Goal: Communication & Community: Participate in discussion

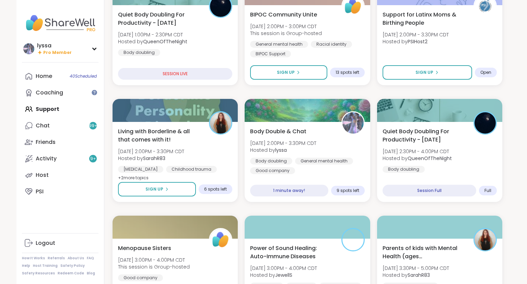
scroll to position [245, 0]
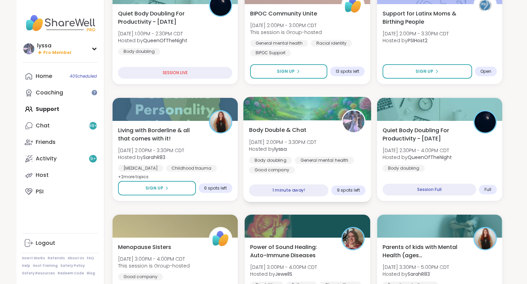
click at [318, 163] on div "Body doubling General mental health Good company" at bounding box center [307, 165] width 117 height 17
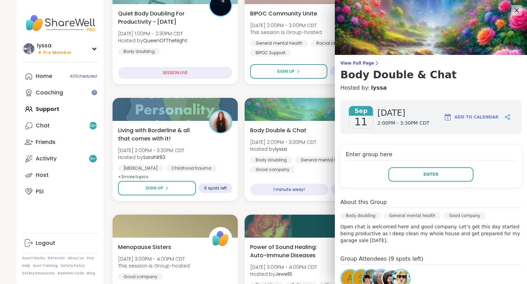
scroll to position [80, 0]
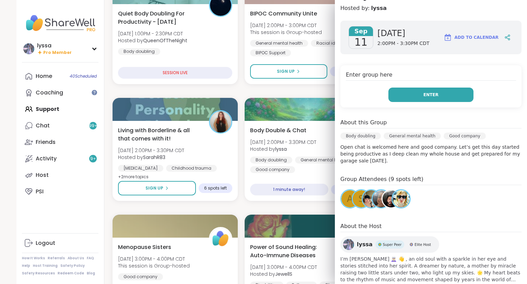
click at [449, 91] on button "Enter" at bounding box center [431, 95] width 85 height 14
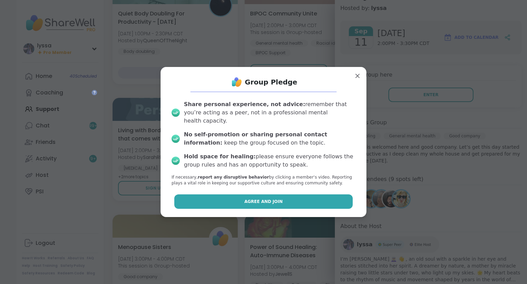
click at [281, 203] on button "Agree and Join" at bounding box center [263, 201] width 179 height 14
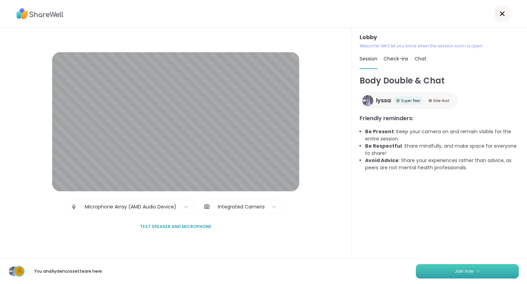
click at [425, 270] on button "Join now" at bounding box center [467, 271] width 103 height 14
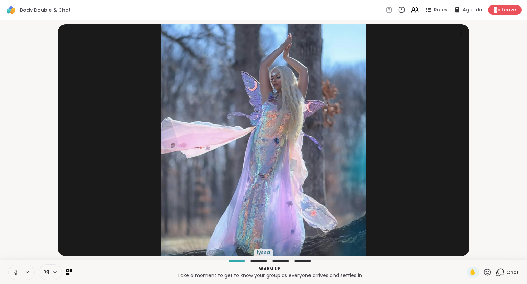
click at [13, 270] on icon at bounding box center [16, 272] width 6 height 6
click at [15, 271] on icon at bounding box center [16, 272] width 6 height 6
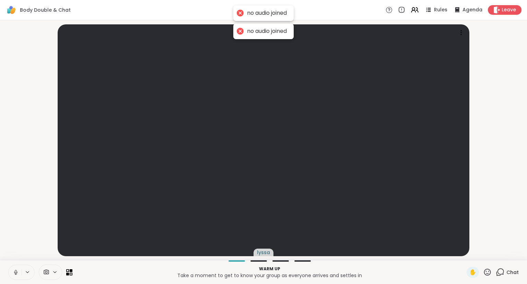
click at [14, 273] on icon at bounding box center [15, 272] width 3 height 2
click at [506, 270] on div "Chat" at bounding box center [507, 272] width 23 height 11
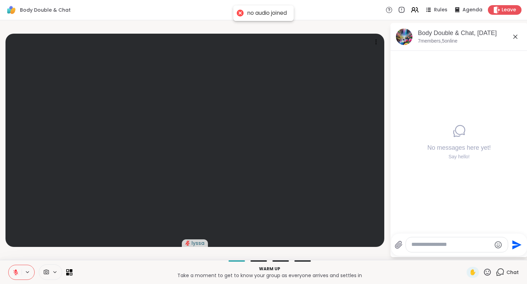
click at [447, 245] on textarea "Type your message" at bounding box center [452, 244] width 80 height 7
type textarea "**********"
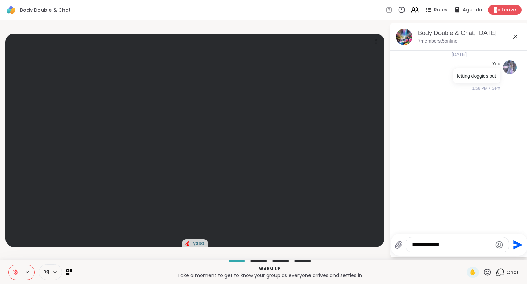
type textarea "**********"
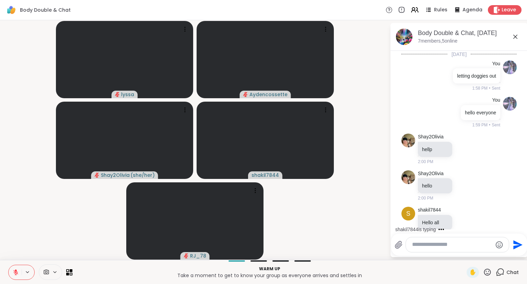
scroll to position [10, 0]
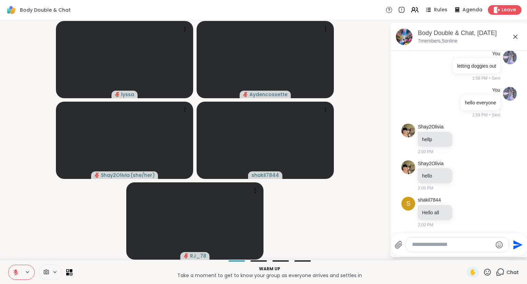
click at [13, 271] on icon at bounding box center [16, 272] width 6 height 6
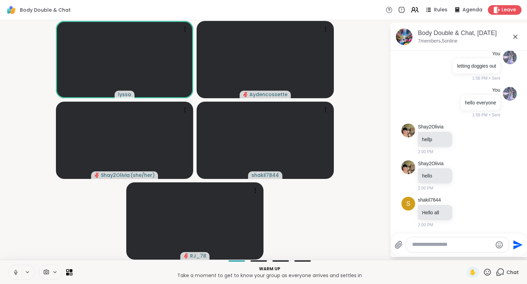
click at [514, 38] on icon at bounding box center [515, 37] width 8 height 8
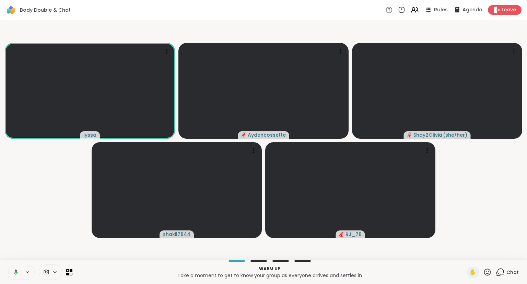
click at [432, 12] on icon at bounding box center [428, 9] width 9 height 9
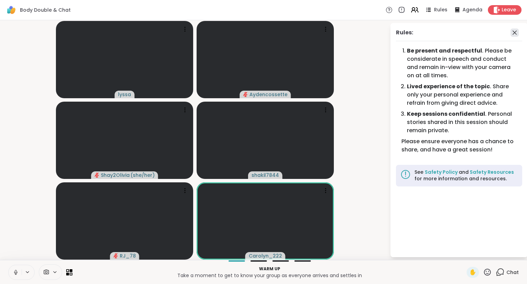
click at [515, 32] on icon at bounding box center [515, 33] width 4 height 4
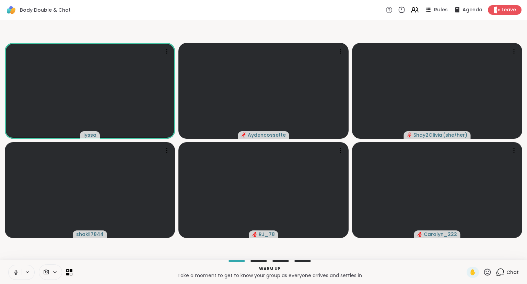
click at [437, 8] on span "Rules" at bounding box center [441, 10] width 14 height 7
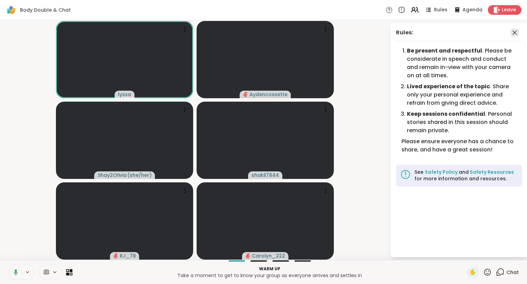
click at [514, 35] on icon at bounding box center [515, 32] width 8 height 8
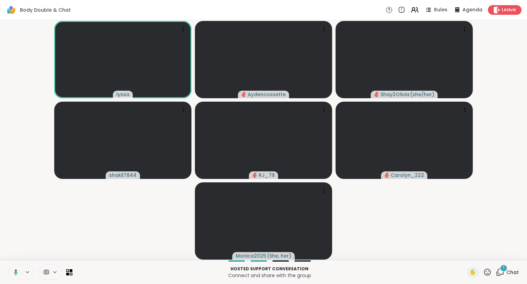
click at [488, 274] on icon at bounding box center [487, 271] width 7 height 7
click at [464, 254] on span "❤️" at bounding box center [467, 254] width 7 height 8
click at [488, 274] on icon at bounding box center [487, 272] width 9 height 9
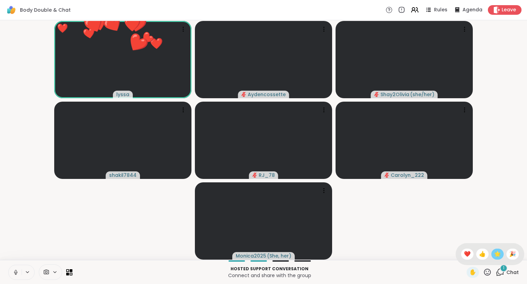
click at [496, 259] on div "🌟" at bounding box center [498, 254] width 12 height 11
click at [487, 277] on div "✋ ✋ ❤️ 👍 🌟 🎉" at bounding box center [479, 272] width 25 height 11
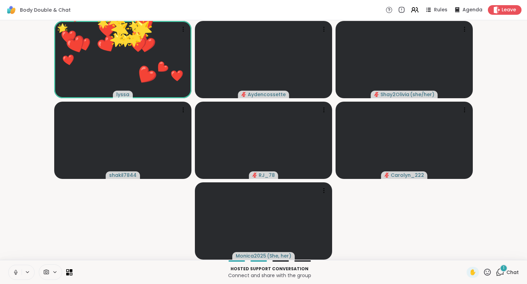
click at [512, 256] on video-player-container "🌟 lyssa ❤️ ❤️ ❤️ ❤️ ❤️ ❤️ ❤️ ❤️ ❤️ ❤️ ❤️ ❤️ ❤️ ❤️ ❤️ ❤️ ❤️ ❤️ ❤️ ❤️ ❤️ ❤️ ❤️ ❤️…" at bounding box center [263, 140] width 519 height 234
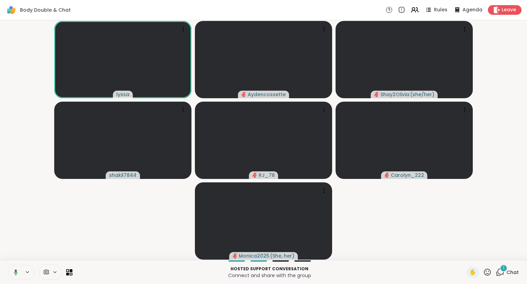
click at [15, 268] on button at bounding box center [15, 272] width 14 height 14
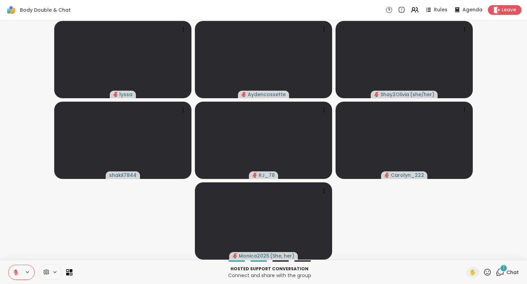
click at [527, 226] on div "[PERSON_NAME] Shay2Olivia ( she/her ) shakil7844 RJ_78 Carolyn_222 Monica2025 (…" at bounding box center [263, 140] width 527 height 240
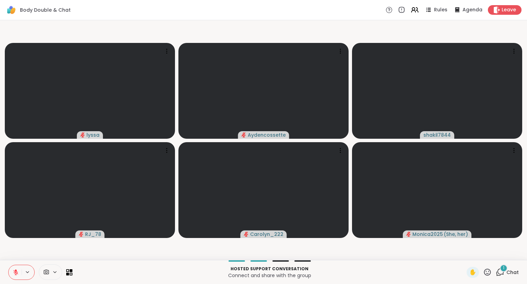
click at [9, 274] on button at bounding box center [15, 272] width 13 height 14
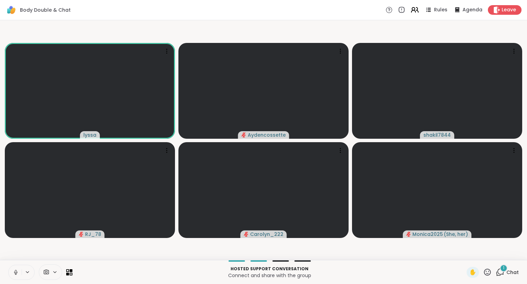
click at [418, 10] on icon at bounding box center [415, 9] width 9 height 9
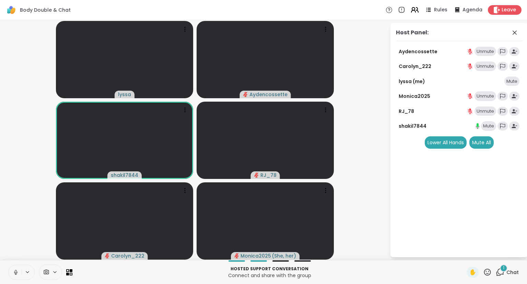
click at [416, 11] on icon at bounding box center [414, 11] width 4 height 2
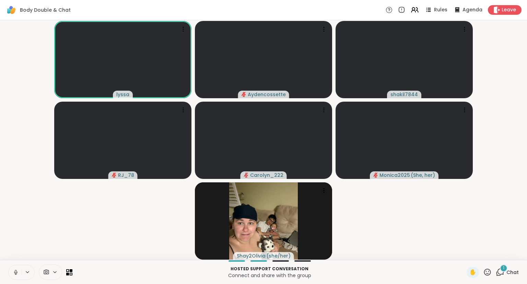
click at [15, 273] on icon at bounding box center [16, 272] width 6 height 6
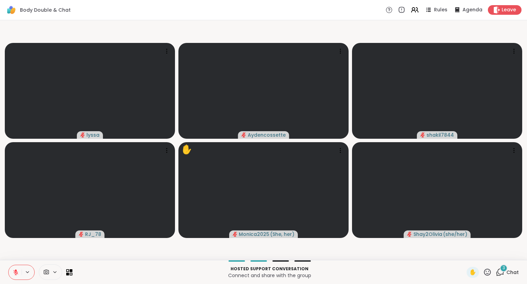
click at [12, 273] on button at bounding box center [15, 272] width 13 height 14
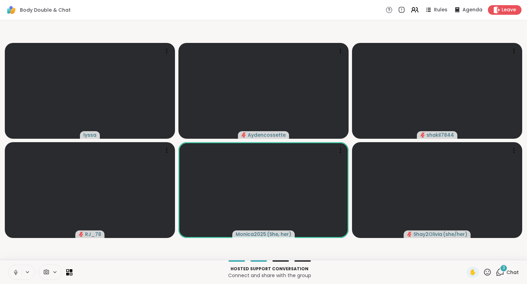
click at [489, 268] on icon at bounding box center [487, 272] width 9 height 9
click at [464, 253] on span "❤️" at bounding box center [467, 254] width 7 height 8
click at [488, 274] on icon at bounding box center [487, 271] width 7 height 7
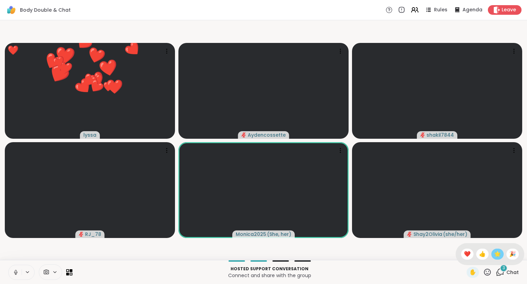
click at [494, 256] on span "🌟" at bounding box center [497, 254] width 7 height 8
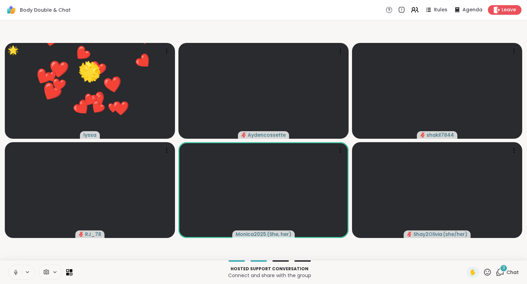
click at [486, 275] on icon at bounding box center [487, 272] width 9 height 9
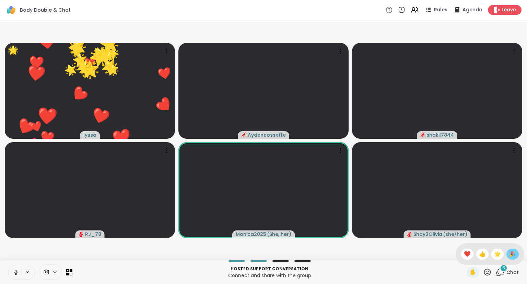
click at [510, 255] on span "🎉" at bounding box center [512, 254] width 7 height 8
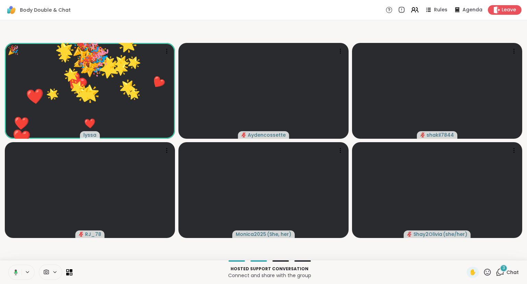
click at [488, 271] on icon at bounding box center [487, 272] width 9 height 9
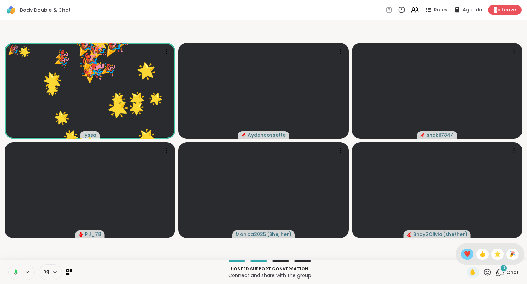
click at [464, 255] on span "❤️" at bounding box center [467, 254] width 7 height 8
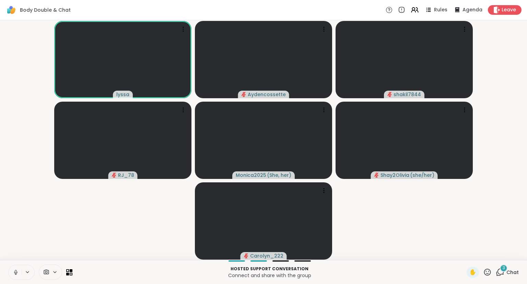
click at [500, 269] on icon at bounding box center [501, 271] width 7 height 6
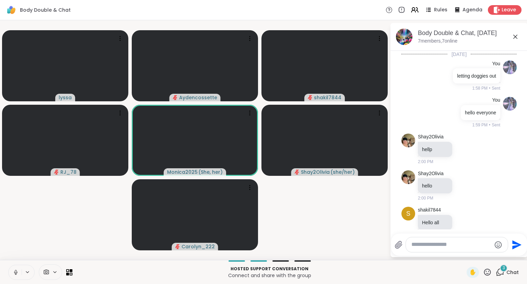
scroll to position [194, 0]
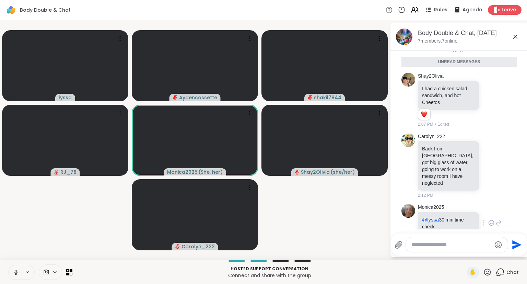
click at [490, 220] on icon at bounding box center [491, 222] width 5 height 5
click at [440, 205] on button "Select Reaction: Heart" at bounding box center [437, 212] width 14 height 14
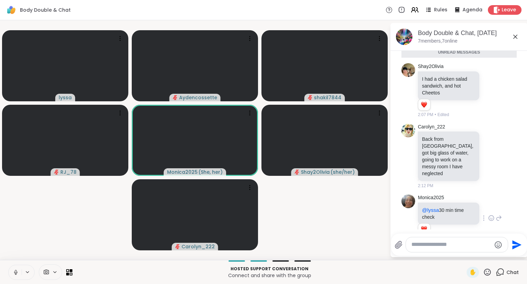
click at [516, 37] on icon at bounding box center [515, 37] width 8 height 8
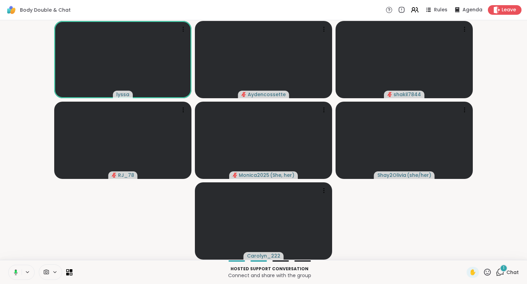
click at [18, 268] on button at bounding box center [15, 272] width 14 height 14
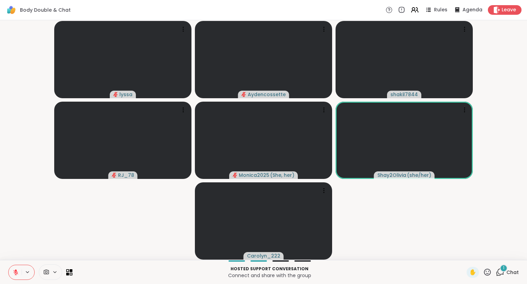
click at [14, 268] on button at bounding box center [15, 272] width 13 height 14
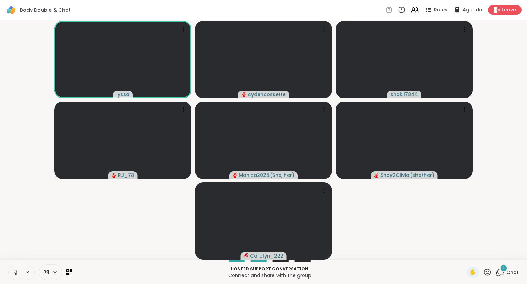
click at [17, 274] on icon at bounding box center [16, 272] width 6 height 6
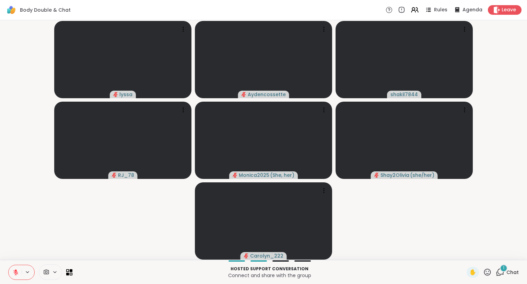
click at [13, 271] on icon at bounding box center [16, 272] width 6 height 6
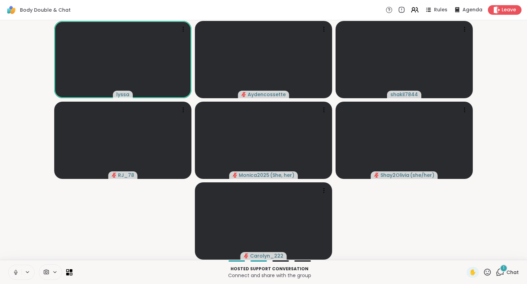
click at [16, 273] on icon at bounding box center [16, 271] width 2 height 3
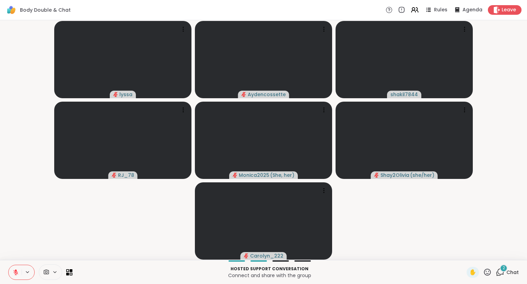
click at [15, 270] on icon at bounding box center [16, 270] width 2 height 3
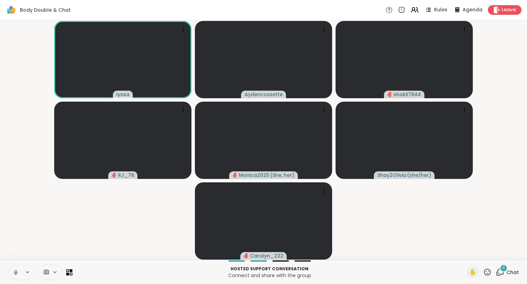
click at [13, 273] on icon at bounding box center [16, 272] width 6 height 6
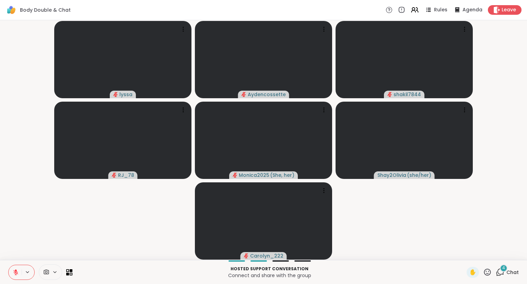
click at [19, 266] on button at bounding box center [15, 272] width 13 height 14
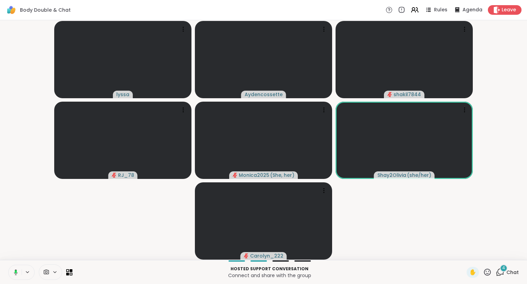
click at [15, 271] on rect at bounding box center [16, 271] width 2 height 3
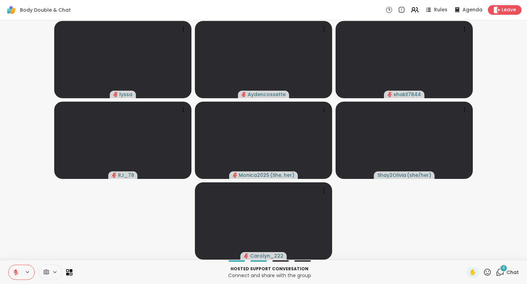
click at [6, 269] on div "Hosted support conversation Connect and share with the group ✋ 4 Chat" at bounding box center [263, 272] width 527 height 24
click at [9, 271] on button at bounding box center [15, 272] width 13 height 14
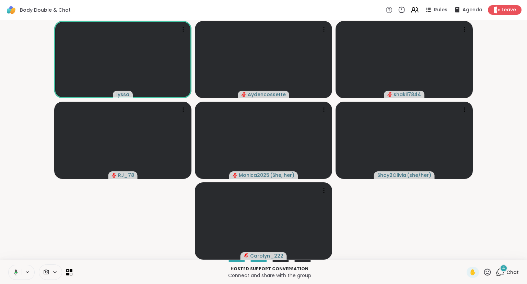
click at [16, 270] on icon at bounding box center [16, 272] width 4 height 6
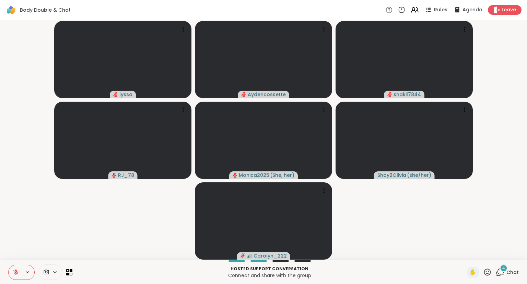
click at [15, 278] on button at bounding box center [15, 272] width 13 height 14
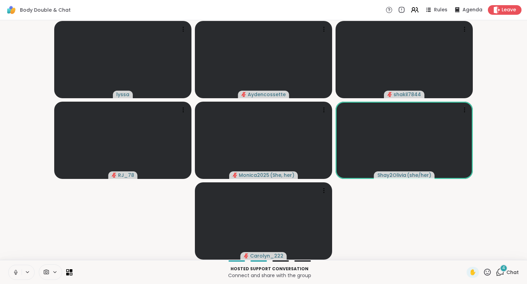
click at [503, 267] on div "4" at bounding box center [504, 268] width 8 height 8
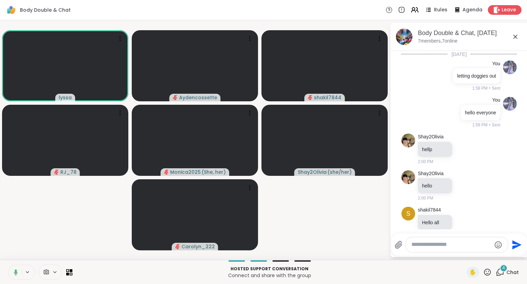
scroll to position [431, 0]
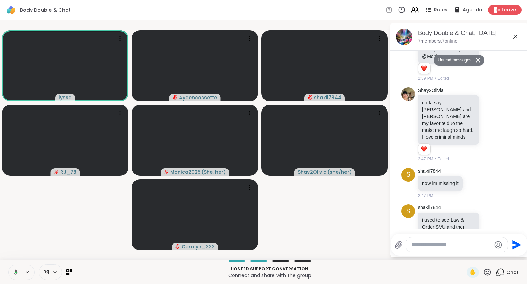
click at [513, 30] on div "Body Double & Chat, [DATE]" at bounding box center [470, 33] width 104 height 9
click at [514, 32] on div "Body Double & Chat, [DATE]" at bounding box center [470, 33] width 104 height 9
click at [516, 35] on icon at bounding box center [515, 37] width 8 height 8
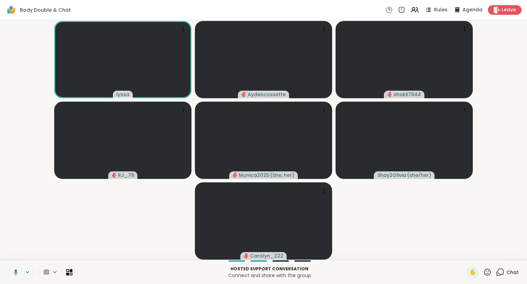
click at [13, 274] on icon at bounding box center [15, 272] width 6 height 6
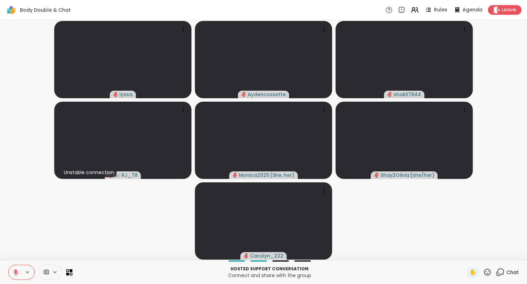
click at [13, 274] on icon at bounding box center [16, 272] width 6 height 6
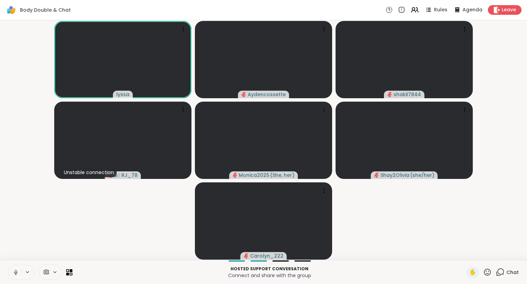
click at [15, 274] on icon at bounding box center [16, 272] width 6 height 6
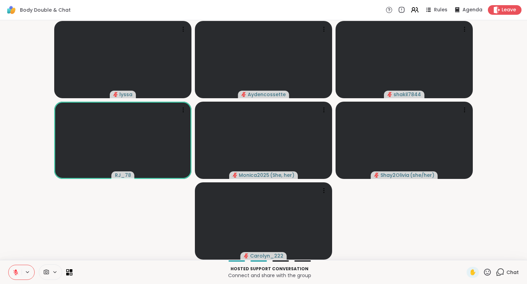
click at [489, 274] on icon at bounding box center [487, 271] width 7 height 7
click at [466, 253] on span "❤️" at bounding box center [467, 254] width 7 height 8
click at [15, 270] on icon at bounding box center [16, 270] width 2 height 3
click at [13, 271] on icon at bounding box center [16, 272] width 6 height 6
click at [17, 272] on icon at bounding box center [16, 272] width 6 height 6
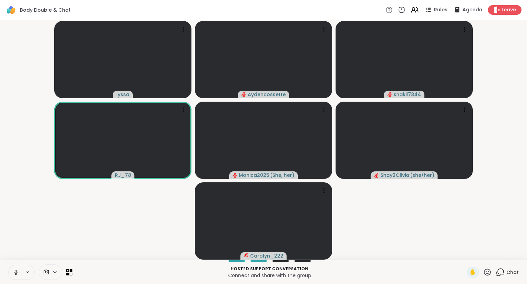
click at [487, 273] on icon at bounding box center [487, 272] width 9 height 9
click at [467, 254] on span "❤️" at bounding box center [467, 254] width 7 height 8
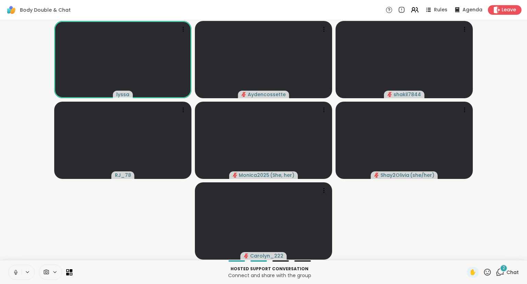
click at [19, 271] on icon at bounding box center [16, 272] width 6 height 6
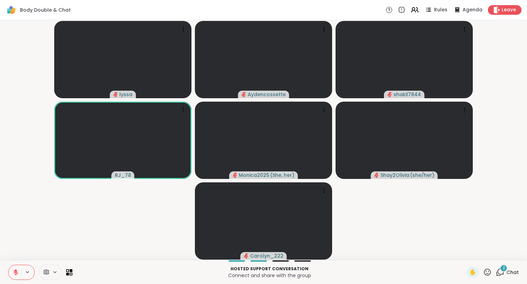
click at [12, 269] on button at bounding box center [15, 272] width 13 height 14
click at [16, 272] on icon at bounding box center [16, 272] width 6 height 6
click at [16, 271] on icon at bounding box center [16, 270] width 2 height 3
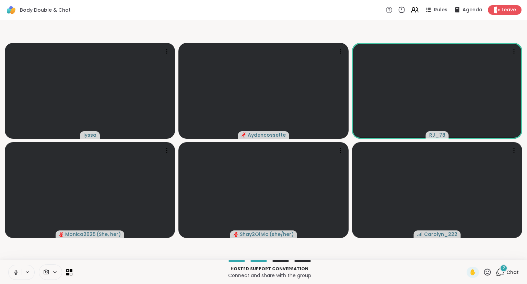
click at [16, 271] on icon at bounding box center [16, 272] width 6 height 6
click at [16, 271] on icon at bounding box center [16, 270] width 2 height 3
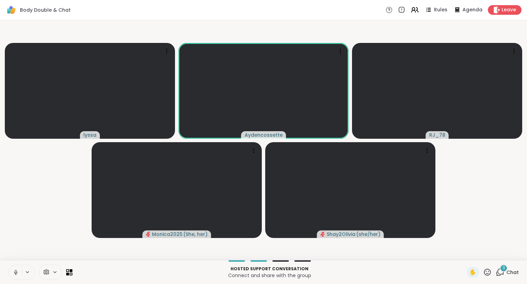
click at [12, 275] on button at bounding box center [15, 272] width 13 height 14
click at [485, 271] on icon at bounding box center [487, 271] width 7 height 7
click at [467, 255] on span "❤️" at bounding box center [467, 254] width 7 height 8
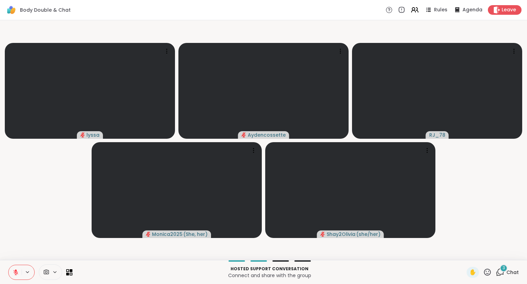
click at [486, 272] on icon at bounding box center [487, 272] width 9 height 9
click at [464, 255] on span "❤️" at bounding box center [467, 254] width 7 height 8
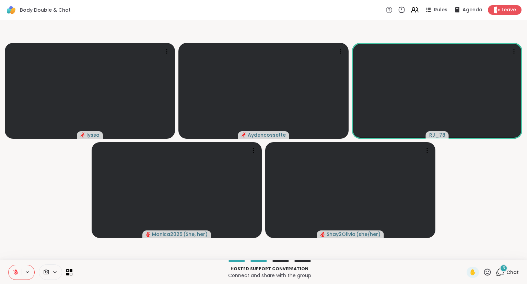
click at [12, 277] on button at bounding box center [15, 272] width 13 height 14
click at [20, 270] on button at bounding box center [15, 272] width 13 height 14
click at [15, 272] on icon at bounding box center [15, 272] width 5 height 5
click at [15, 267] on button at bounding box center [15, 272] width 13 height 14
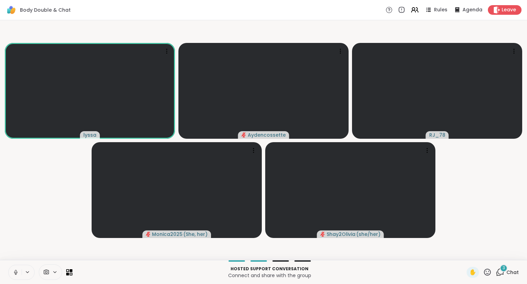
click at [18, 272] on icon at bounding box center [16, 272] width 6 height 6
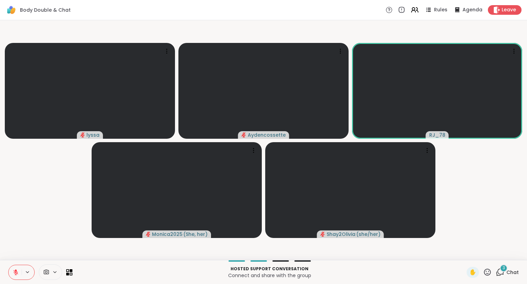
click at [12, 266] on button at bounding box center [15, 272] width 13 height 14
click at [10, 273] on button at bounding box center [15, 272] width 13 height 14
click at [483, 270] on div "✋" at bounding box center [479, 272] width 25 height 11
click at [487, 273] on icon at bounding box center [487, 272] width 9 height 9
click at [465, 253] on span "❤️" at bounding box center [467, 254] width 7 height 8
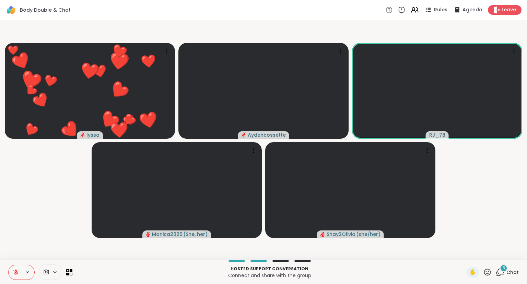
click at [13, 271] on icon at bounding box center [16, 272] width 6 height 6
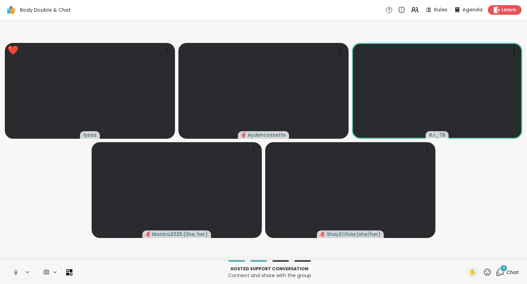
click at [14, 267] on button at bounding box center [15, 272] width 13 height 14
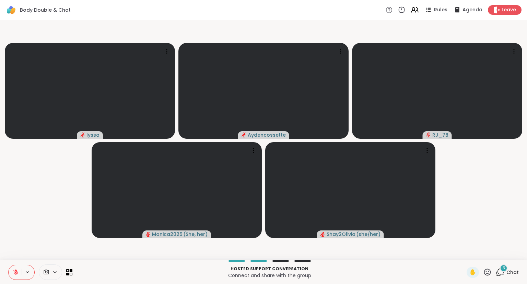
click at [16, 278] on button at bounding box center [15, 272] width 13 height 14
click at [16, 269] on icon at bounding box center [16, 272] width 6 height 6
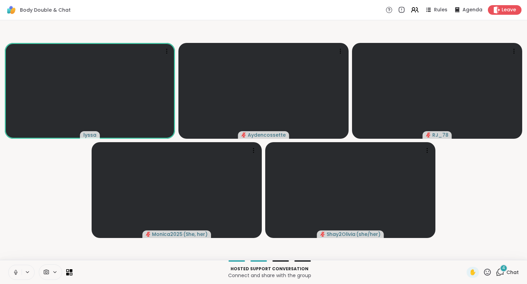
click at [12, 275] on button at bounding box center [15, 272] width 13 height 14
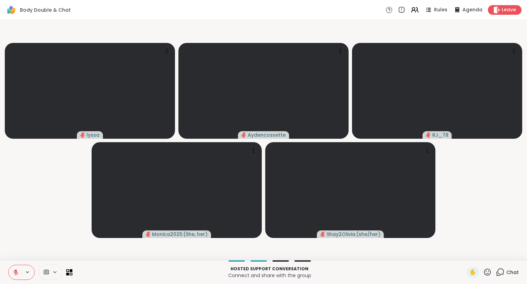
click at [15, 275] on icon at bounding box center [16, 272] width 6 height 6
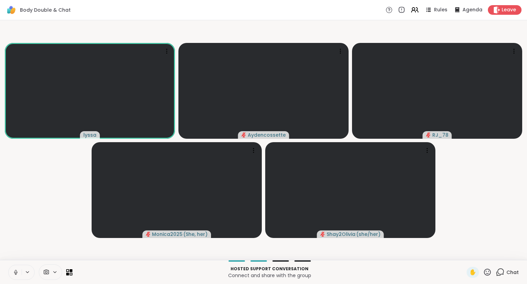
click at [16, 272] on icon at bounding box center [16, 272] width 6 height 6
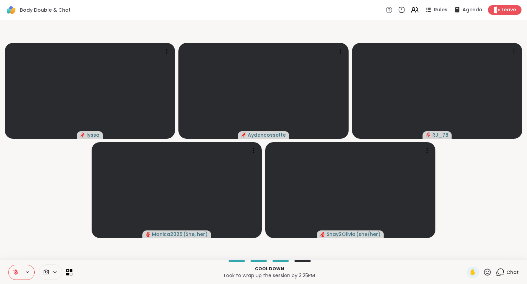
click at [19, 274] on icon at bounding box center [16, 272] width 6 height 6
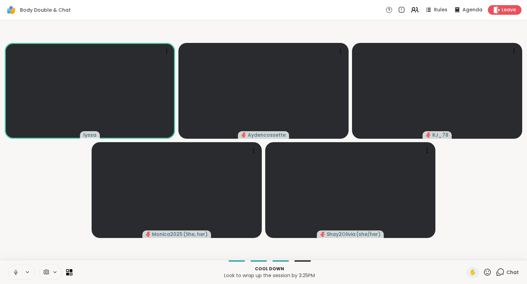
click at [526, 277] on div "Cool down Look to wrap up the session by 3:25PM ✋ Chat" at bounding box center [263, 272] width 527 height 24
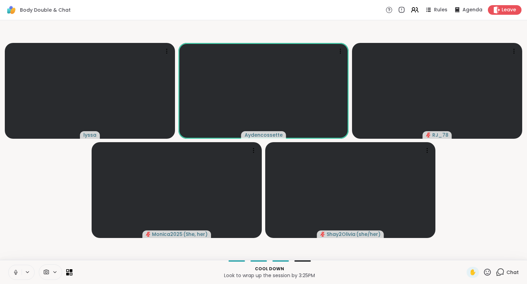
click at [486, 269] on icon at bounding box center [487, 271] width 7 height 7
click at [465, 252] on span "❤️" at bounding box center [467, 254] width 7 height 8
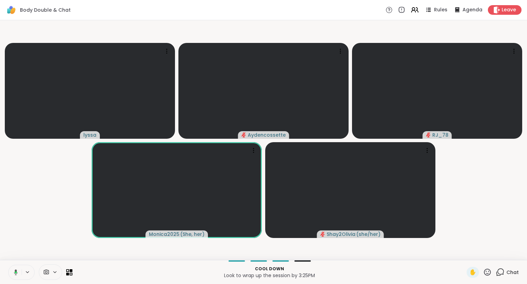
click at [17, 270] on icon at bounding box center [15, 272] width 6 height 6
click at [485, 275] on icon at bounding box center [487, 272] width 9 height 9
click at [464, 251] on span "❤️" at bounding box center [467, 254] width 7 height 8
click at [12, 268] on button at bounding box center [15, 272] width 13 height 14
click at [492, 277] on div "✋" at bounding box center [479, 272] width 25 height 11
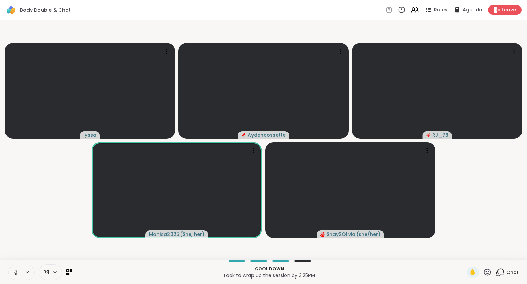
click at [488, 272] on icon at bounding box center [487, 272] width 9 height 9
click at [467, 257] on span "❤️" at bounding box center [467, 254] width 7 height 8
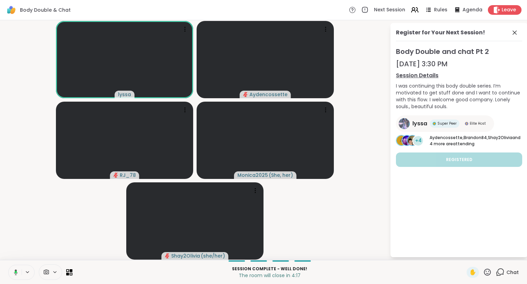
click at [521, 31] on div "Register for Your Next Session!" at bounding box center [459, 34] width 126 height 13
click at [513, 32] on icon at bounding box center [515, 32] width 8 height 8
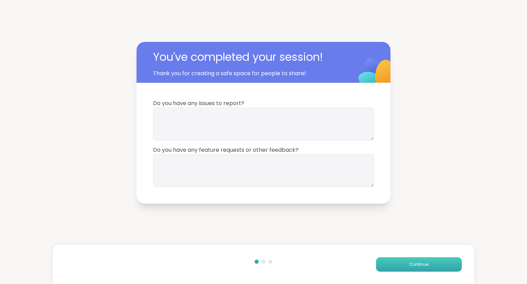
click at [417, 261] on button "Continue" at bounding box center [419, 264] width 86 height 14
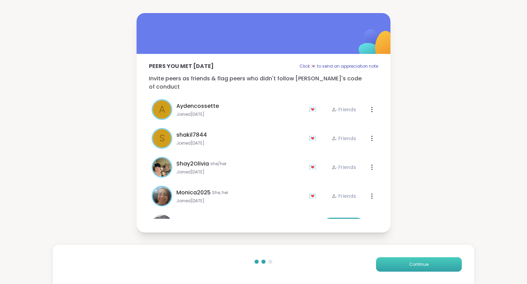
click at [417, 261] on button "Continue" at bounding box center [419, 264] width 86 height 14
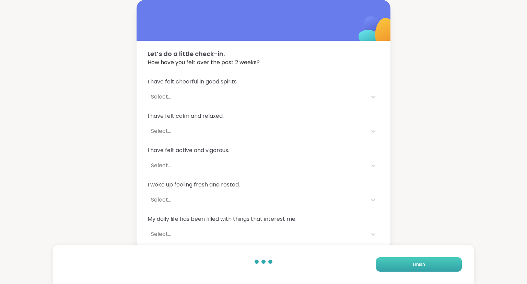
click at [417, 261] on button "Finish" at bounding box center [419, 264] width 86 height 14
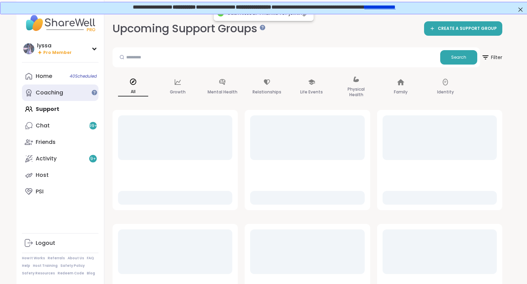
click at [60, 97] on link "Coaching" at bounding box center [60, 92] width 77 height 16
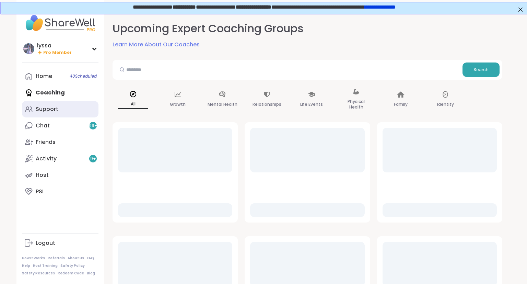
click at [56, 107] on div "Support" at bounding box center [47, 109] width 23 height 8
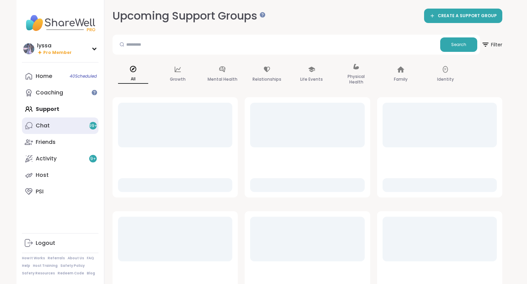
click at [50, 122] on link "Chat 99 +" at bounding box center [60, 125] width 77 height 16
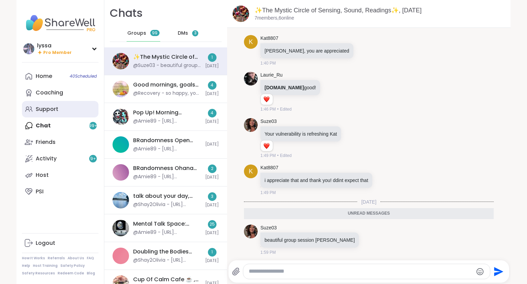
click at [48, 109] on div "Support" at bounding box center [47, 109] width 23 height 8
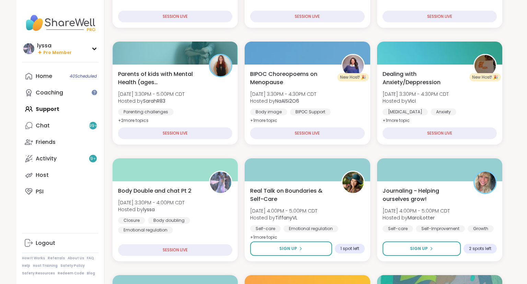
scroll to position [173, 0]
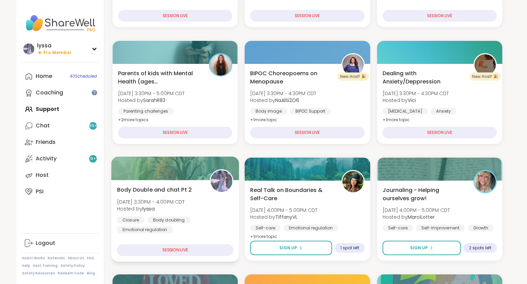
click at [191, 226] on div "Closure Body doubling Emotional regulation" at bounding box center [175, 224] width 117 height 17
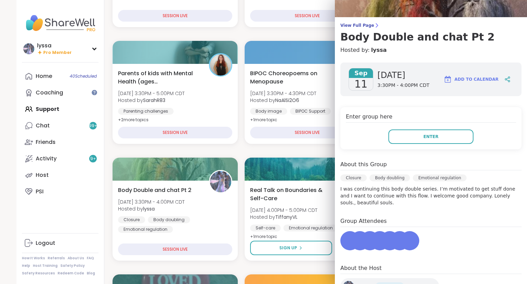
scroll to position [37, 0]
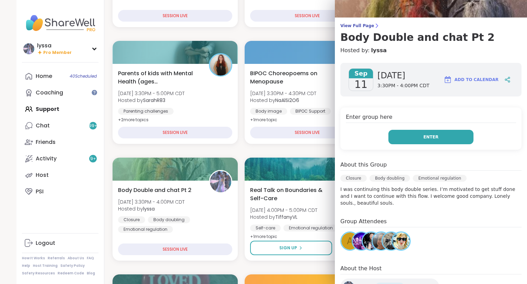
click at [431, 139] on span "Enter" at bounding box center [431, 137] width 15 height 6
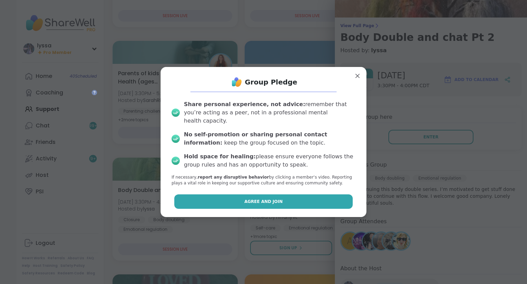
click at [306, 196] on button "Agree and Join" at bounding box center [263, 201] width 179 height 14
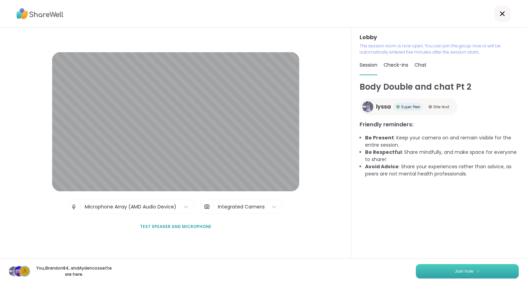
click at [447, 274] on button "Join now" at bounding box center [467, 271] width 103 height 14
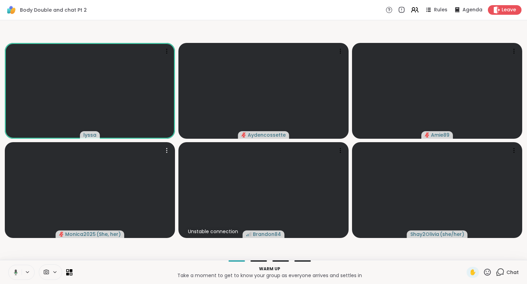
click at [485, 273] on icon at bounding box center [487, 271] width 7 height 7
click at [461, 258] on div "❤️" at bounding box center [467, 254] width 12 height 11
click at [486, 272] on icon at bounding box center [487, 272] width 9 height 9
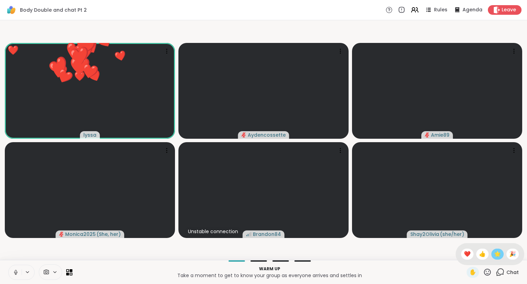
click at [496, 255] on span "🌟" at bounding box center [497, 254] width 7 height 8
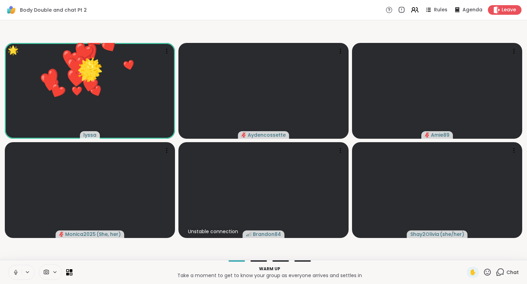
click at [487, 271] on icon at bounding box center [487, 271] width 7 height 7
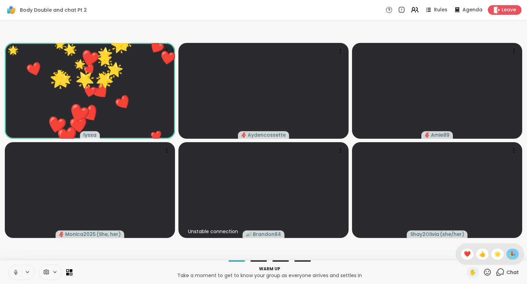
click at [510, 254] on span "🎉" at bounding box center [512, 254] width 7 height 8
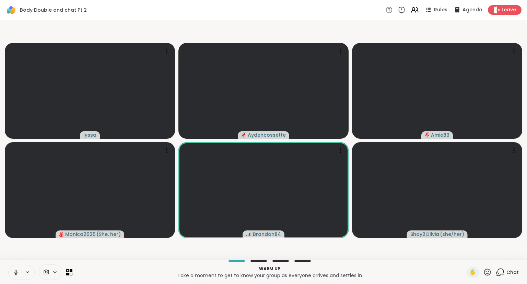
click at [488, 275] on icon at bounding box center [487, 272] width 9 height 9
click at [461, 253] on div "❤️" at bounding box center [467, 254] width 12 height 11
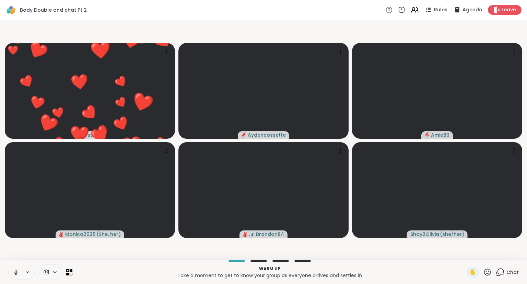
click at [488, 276] on icon at bounding box center [487, 272] width 9 height 9
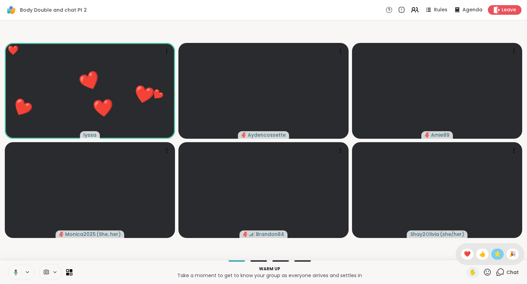
click at [494, 253] on span "🌟" at bounding box center [497, 254] width 7 height 8
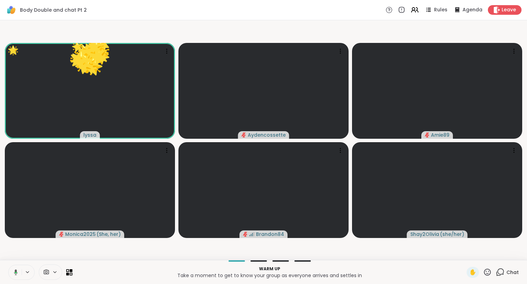
click at [488, 278] on div "✋" at bounding box center [479, 272] width 25 height 11
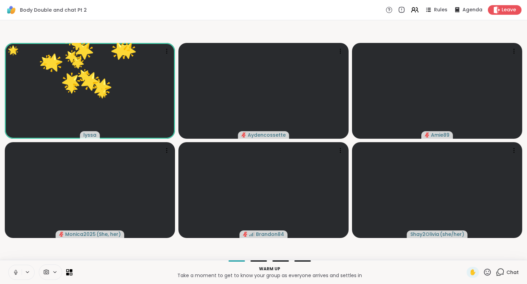
click at [485, 274] on icon at bounding box center [487, 272] width 9 height 9
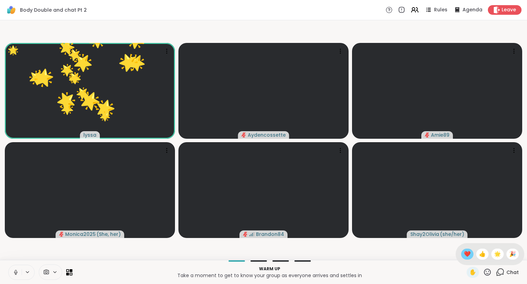
click at [465, 256] on span "❤️" at bounding box center [467, 254] width 7 height 8
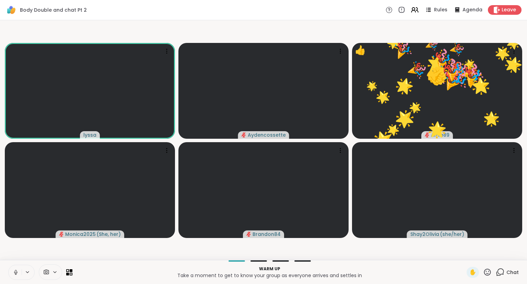
click at [487, 274] on icon at bounding box center [487, 272] width 9 height 9
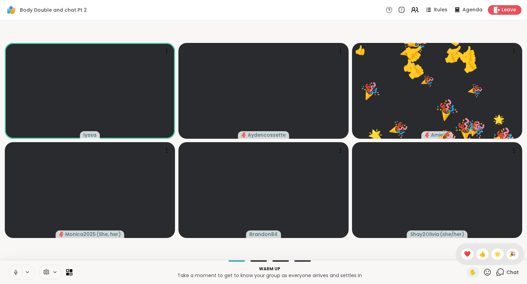
click at [439, 261] on div at bounding box center [270, 260] width 386 height 1
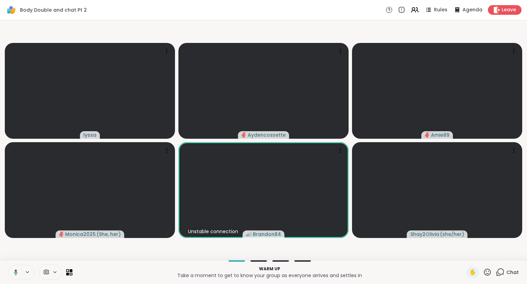
click at [487, 274] on icon at bounding box center [487, 272] width 9 height 9
click at [445, 278] on p "Take a moment to get to know your group as everyone arrives and settles in" at bounding box center [270, 275] width 386 height 7
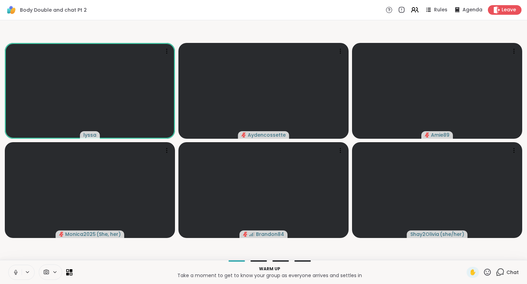
click at [486, 279] on div "Warm up Take a moment to get to know your group as everyone arrives and settles…" at bounding box center [263, 272] width 527 height 24
click at [489, 269] on icon at bounding box center [487, 271] width 7 height 7
click at [433, 259] on div "[PERSON_NAME] Amie89 Monica2025 ( She, her ) Brandon84 Shay2Olivia ( she/her )" at bounding box center [263, 140] width 527 height 240
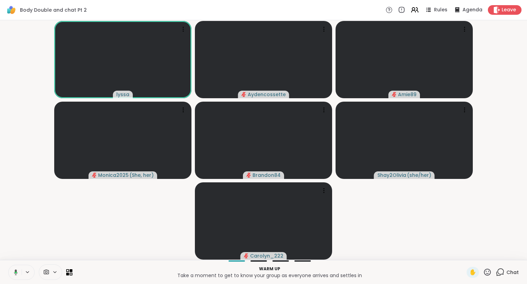
click at [527, 240] on div "[PERSON_NAME] Amie89 Monica2025 ( She, her ) Brandon84 Shay2Olivia ( she/her ) …" at bounding box center [263, 140] width 527 height 240
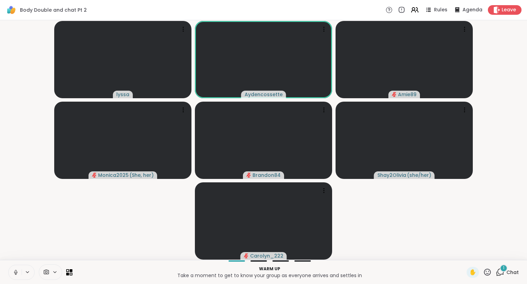
click at [488, 273] on icon at bounding box center [487, 272] width 9 height 9
click at [510, 250] on div "🎉" at bounding box center [513, 254] width 12 height 11
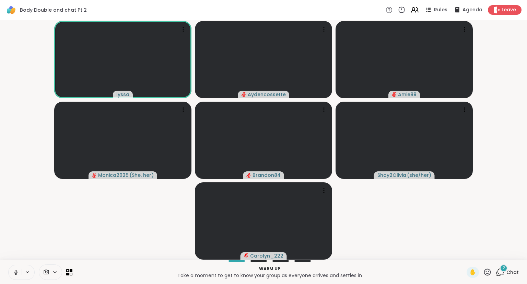
click at [484, 274] on div "✋" at bounding box center [479, 272] width 25 height 11
click at [486, 274] on icon at bounding box center [487, 272] width 9 height 9
click at [464, 255] on span "❤️" at bounding box center [467, 254] width 7 height 8
click at [485, 272] on icon at bounding box center [487, 272] width 9 height 9
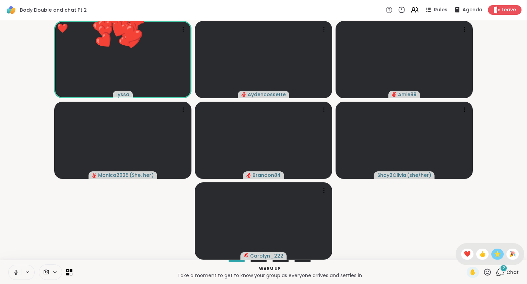
click at [495, 256] on span "🌟" at bounding box center [497, 254] width 7 height 8
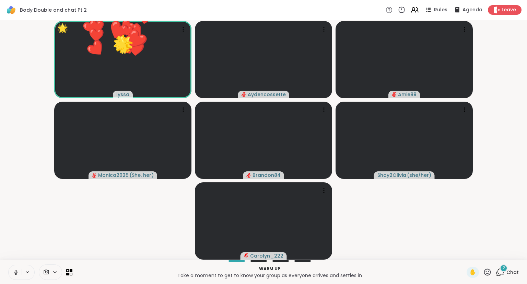
click at [486, 277] on div "✋" at bounding box center [479, 272] width 25 height 11
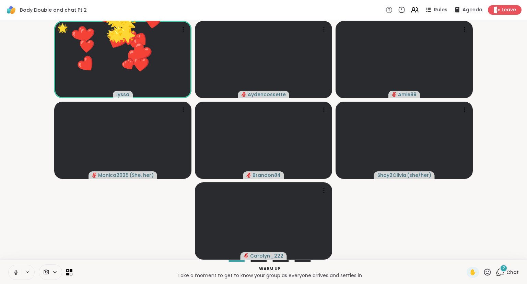
click at [511, 253] on video-player-container "🌟 lyssa ❤️ ❤️ ❤️ ❤️ ❤️ ❤️ ❤️ ❤️ ❤️ ❤️ ❤️ ❤️ ❤️ ❤️ ❤️ ❤️ ❤️ ❤️ ❤️ ❤️ ❤️ ❤️ ❤️ ❤️…" at bounding box center [263, 140] width 519 height 234
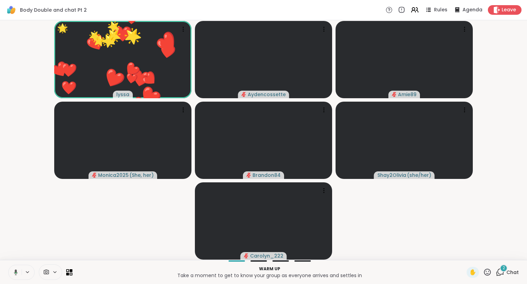
click at [484, 275] on icon at bounding box center [487, 272] width 9 height 9
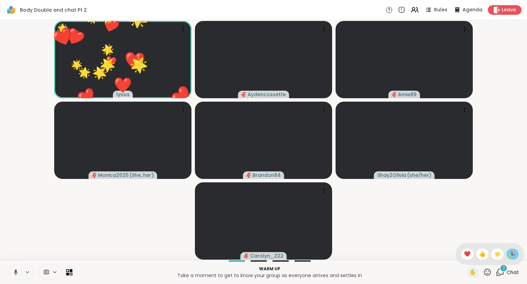
click at [510, 252] on span "🎉" at bounding box center [512, 254] width 7 height 8
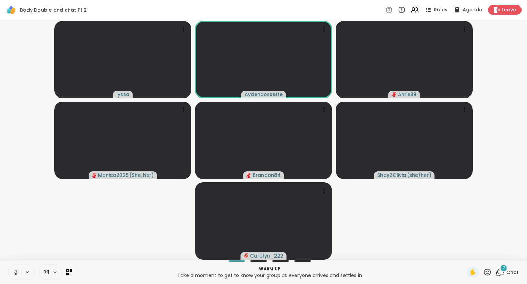
click at [488, 274] on icon at bounding box center [487, 272] width 9 height 9
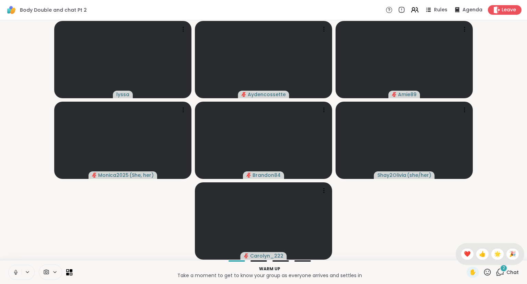
click at [466, 261] on div "✋ ❤️ 👍 🌟 🎉" at bounding box center [490, 254] width 69 height 22
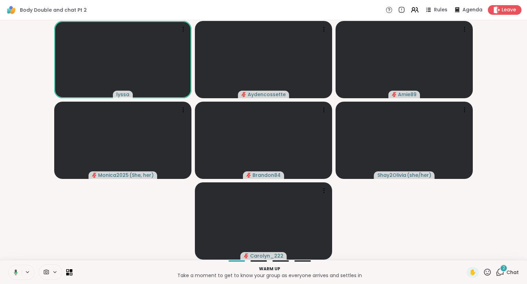
click at [487, 274] on icon at bounding box center [487, 272] width 9 height 9
click at [494, 257] on span "🌟" at bounding box center [497, 254] width 7 height 8
click at [484, 276] on icon at bounding box center [487, 272] width 9 height 9
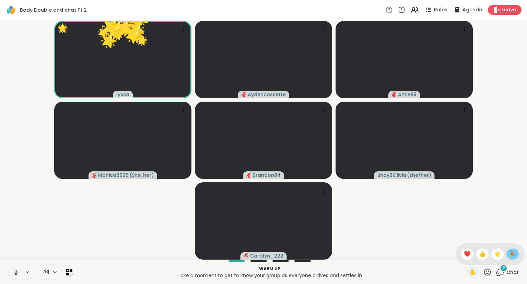
click at [508, 255] on div "🎉" at bounding box center [513, 254] width 12 height 11
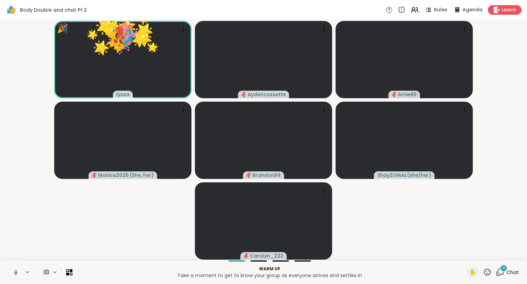
click at [484, 278] on div "Warm up Take a moment to get to know your group as everyone arrives and settles…" at bounding box center [263, 272] width 527 height 24
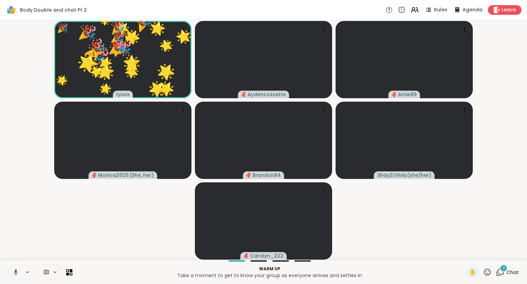
click at [487, 271] on icon at bounding box center [487, 271] width 7 height 7
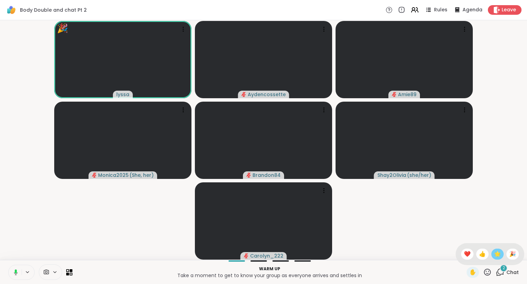
click at [494, 255] on span "🌟" at bounding box center [497, 254] width 7 height 8
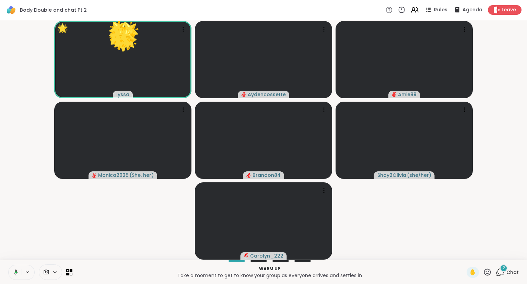
click at [486, 273] on icon at bounding box center [487, 272] width 9 height 9
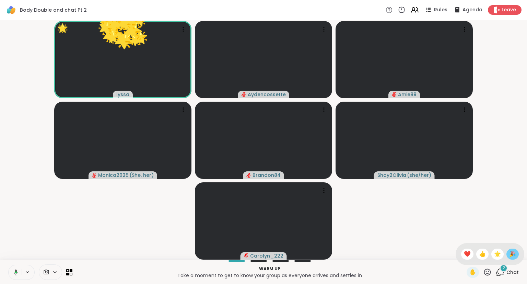
click at [509, 253] on div "🎉" at bounding box center [513, 254] width 12 height 11
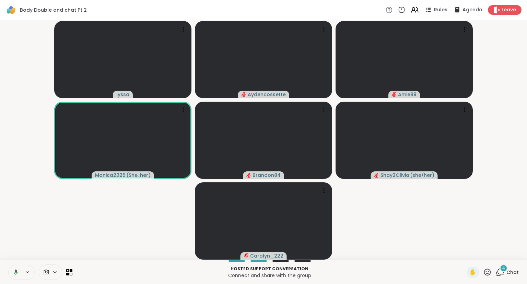
click at [485, 276] on icon at bounding box center [487, 272] width 9 height 9
click at [503, 225] on video-player-container "[PERSON_NAME] Amie89 Monica2025 ( She, her ) Brandon84 Shay2Olivia ( she/her ) …" at bounding box center [263, 140] width 519 height 234
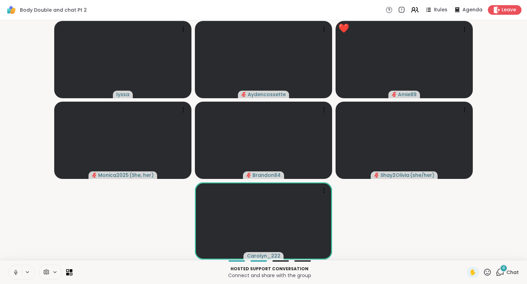
click at [485, 274] on icon at bounding box center [487, 271] width 7 height 7
click at [465, 249] on div "❤️" at bounding box center [467, 254] width 12 height 11
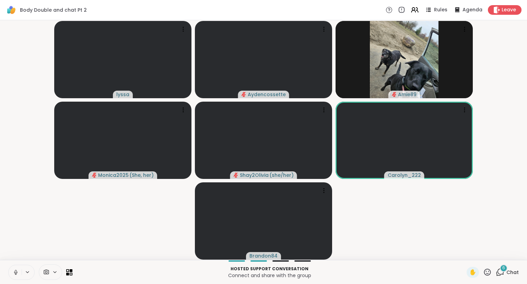
click at [19, 272] on button at bounding box center [15, 272] width 13 height 14
click at [506, 272] on div "6 Chat" at bounding box center [507, 272] width 23 height 11
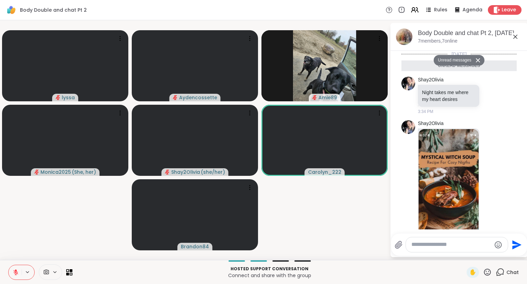
scroll to position [411, 0]
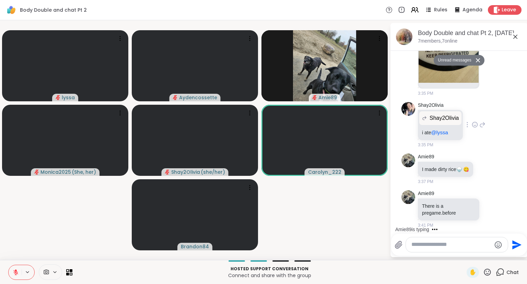
click at [474, 126] on icon at bounding box center [475, 124] width 6 height 7
click at [473, 112] on div "Select Reaction: Heart" at bounding box center [475, 114] width 6 height 6
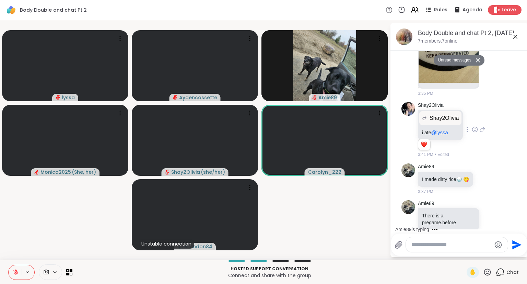
click at [482, 126] on icon at bounding box center [483, 129] width 6 height 8
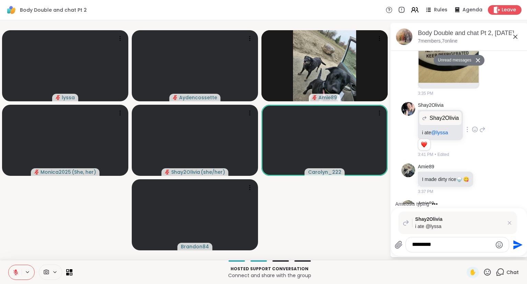
type textarea "**********"
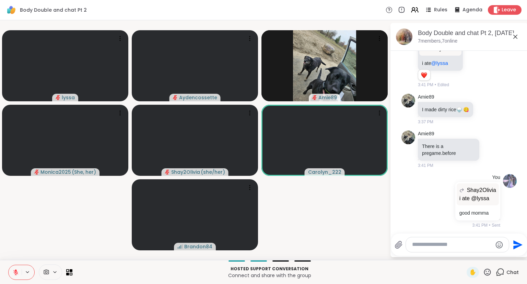
click at [517, 37] on icon at bounding box center [515, 37] width 8 height 8
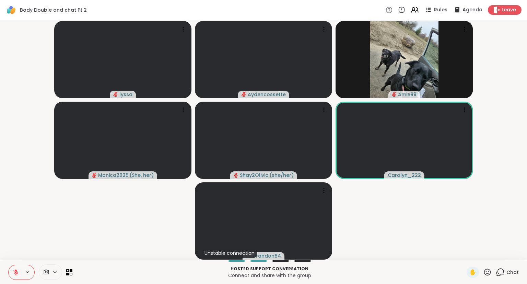
click at [16, 278] on button at bounding box center [15, 272] width 13 height 14
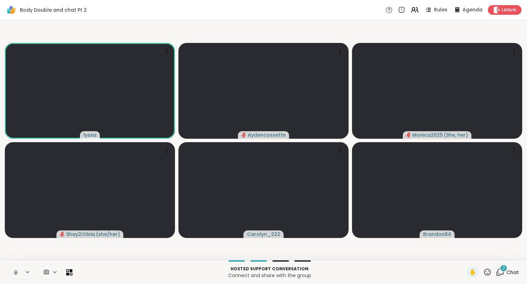
click at [16, 274] on icon at bounding box center [16, 272] width 6 height 6
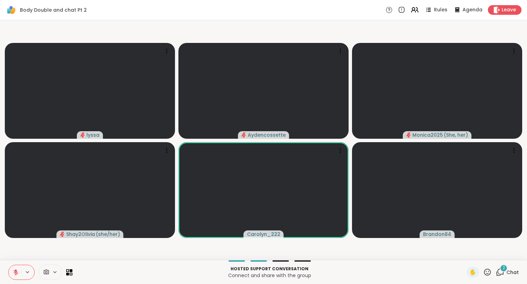
click at [13, 273] on icon at bounding box center [16, 272] width 6 height 6
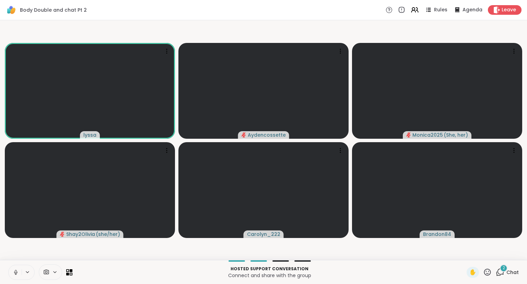
click at [16, 272] on icon at bounding box center [16, 272] width 6 height 6
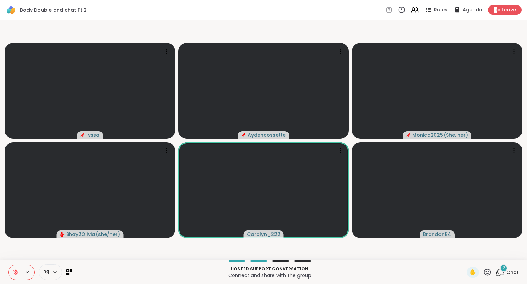
click at [11, 269] on button at bounding box center [15, 272] width 13 height 14
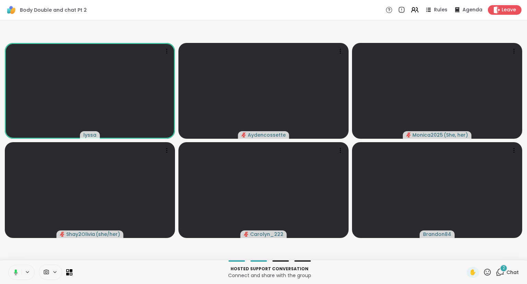
click at [15, 272] on icon at bounding box center [16, 271] width 2 height 4
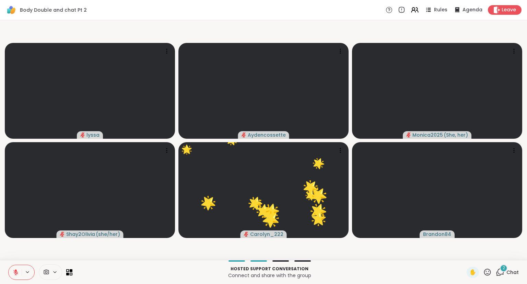
click at [22, 275] on div at bounding box center [21, 272] width 26 height 15
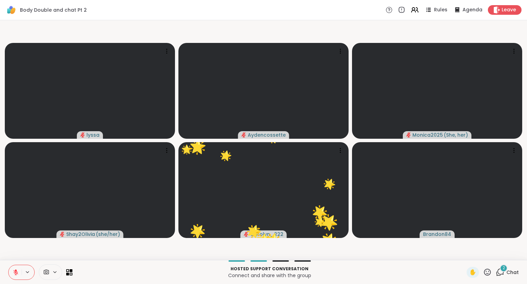
click at [17, 272] on icon at bounding box center [15, 272] width 5 height 5
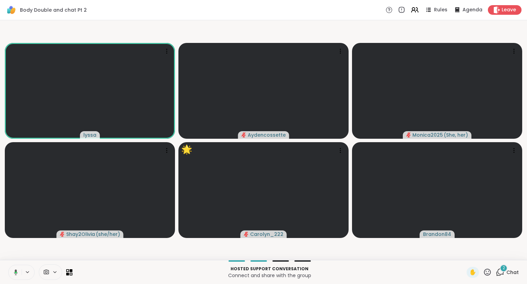
click at [21, 274] on button at bounding box center [15, 272] width 14 height 14
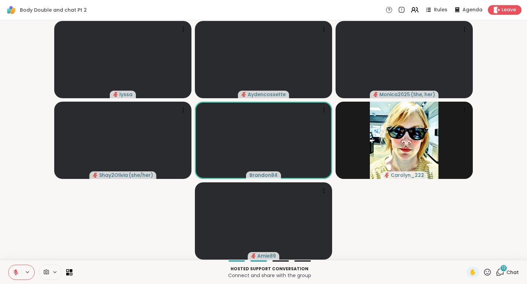
click at [0, 183] on div "[PERSON_NAME] Monica2025 ( She, her ) Shay2Olivia ( she/her ) Brandon84 Carolyn…" at bounding box center [263, 140] width 527 height 240
click at [15, 277] on button at bounding box center [15, 272] width 13 height 14
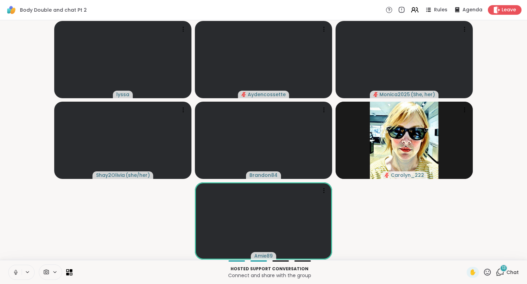
click at [15, 277] on button at bounding box center [15, 272] width 13 height 14
click at [18, 273] on icon at bounding box center [16, 272] width 6 height 6
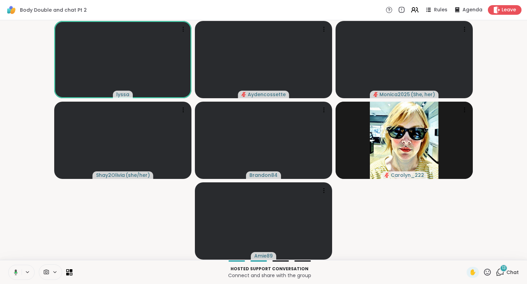
click at [14, 271] on icon at bounding box center [15, 272] width 6 height 6
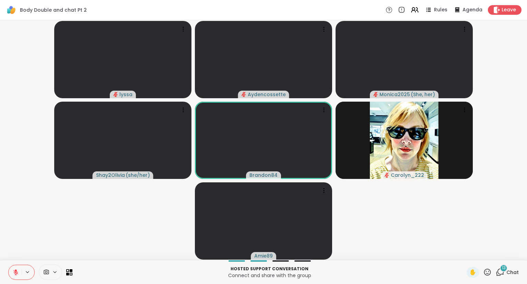
click at [11, 271] on button at bounding box center [15, 272] width 13 height 14
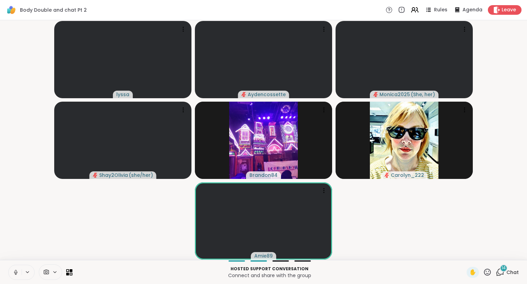
click at [18, 272] on icon at bounding box center [16, 272] width 6 height 6
click at [16, 268] on button at bounding box center [15, 272] width 13 height 14
click at [515, 271] on span "Chat" at bounding box center [513, 272] width 12 height 7
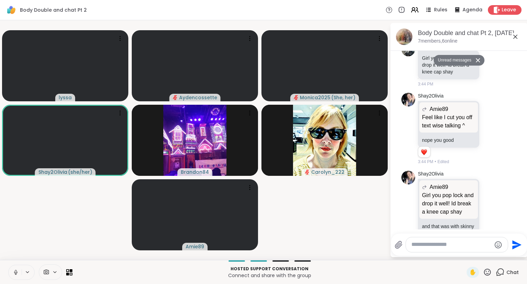
scroll to position [1612, 0]
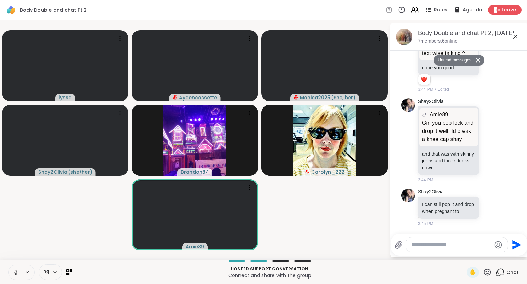
click at [516, 34] on icon at bounding box center [515, 37] width 8 height 8
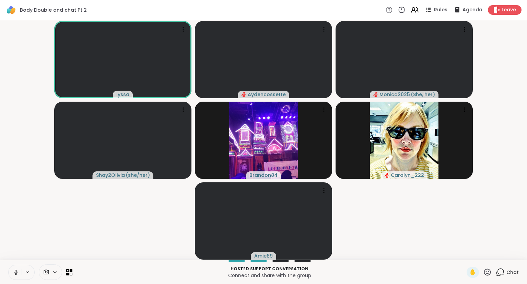
click at [13, 267] on button at bounding box center [15, 272] width 13 height 14
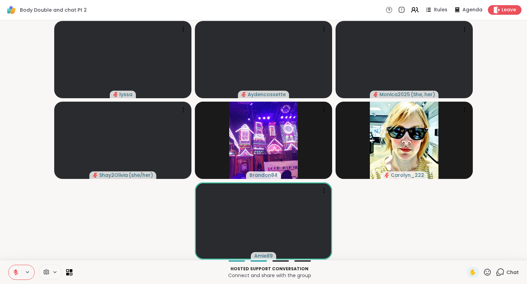
click at [14, 275] on icon at bounding box center [16, 272] width 6 height 6
click at [12, 271] on button at bounding box center [15, 272] width 13 height 14
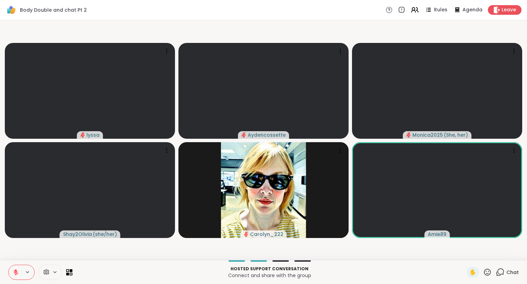
click at [17, 270] on icon at bounding box center [16, 272] width 6 height 6
click at [15, 272] on icon at bounding box center [16, 271] width 2 height 3
click at [14, 272] on icon at bounding box center [15, 272] width 5 height 5
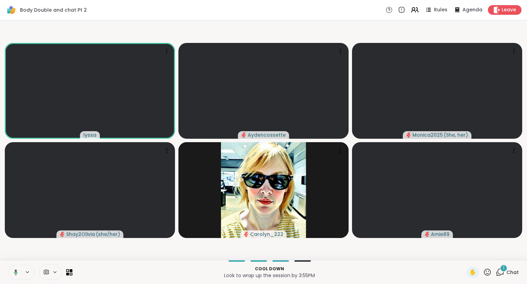
click at [15, 272] on icon at bounding box center [16, 272] width 2 height 2
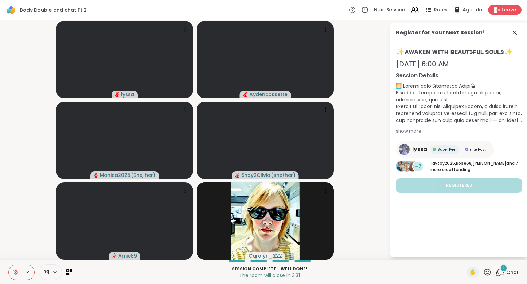
click at [20, 271] on button at bounding box center [15, 272] width 13 height 14
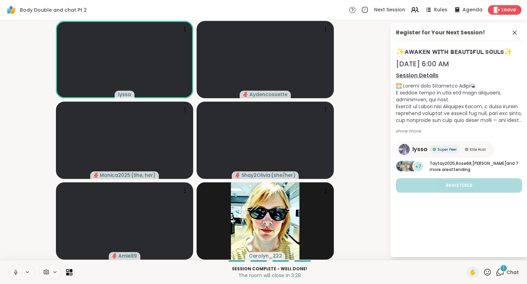
click at [520, 28] on div "Register for Your Next Session! ✨ᴀᴡᴀᴋᴇɴ ᴡɪᴛʜ ʙᴇᴀᴜᴛɪғᴜʟ sᴏᴜʟs✨ [DATE] 6:00 AM Se…" at bounding box center [459, 140] width 137 height 234
click at [511, 23] on div "Register for Your Next Session! ✨ᴀᴡᴀᴋᴇɴ ᴡɪᴛʜ ʙᴇᴀᴜᴛɪғᴜʟ sᴏᴜʟs✨ [DATE] 6:00 AM Se…" at bounding box center [459, 140] width 137 height 234
click at [518, 33] on icon at bounding box center [515, 32] width 8 height 8
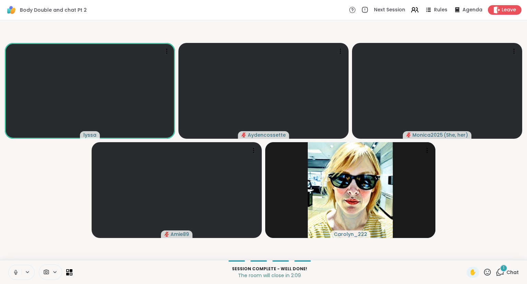
click at [14, 272] on icon at bounding box center [16, 272] width 6 height 6
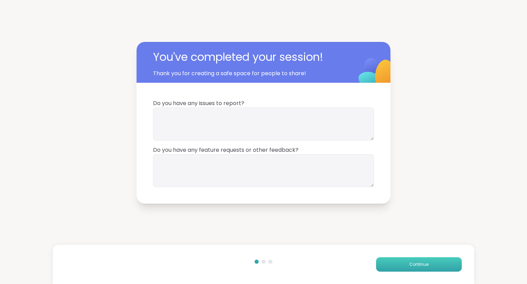
click at [398, 260] on button "Continue" at bounding box center [419, 264] width 86 height 14
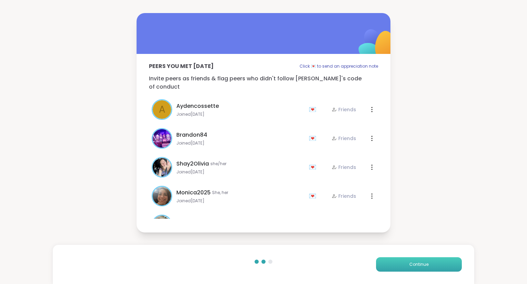
click at [398, 260] on button "Continue" at bounding box center [419, 264] width 86 height 14
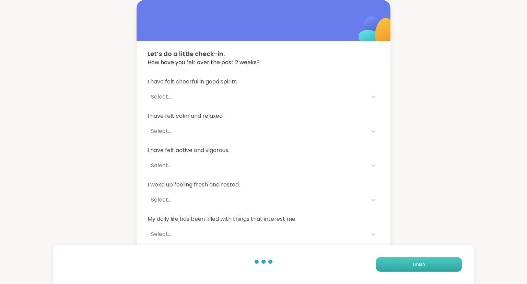
click at [398, 260] on button "Finish" at bounding box center [419, 264] width 86 height 14
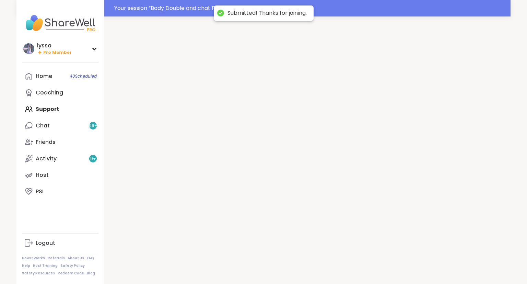
click at [398, 260] on div at bounding box center [307, 158] width 406 height 284
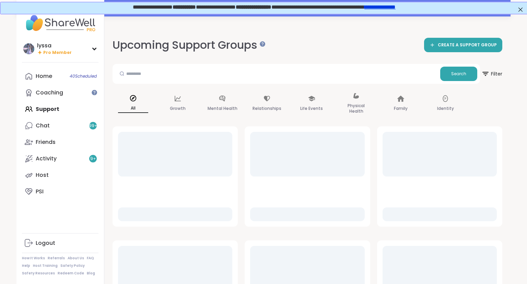
click at [372, 39] on div "Upcoming Support Groups CREATE A SUPPORT GROUP" at bounding box center [308, 44] width 390 height 15
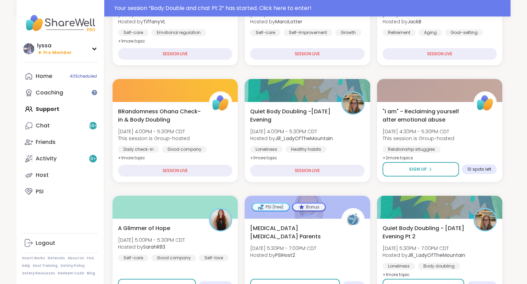
scroll to position [164, 0]
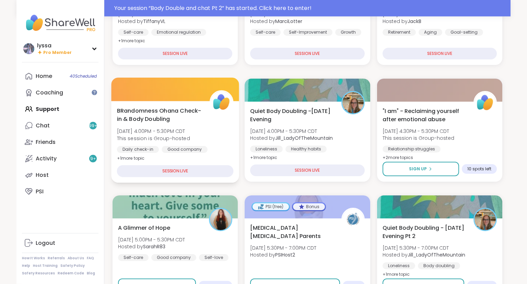
click at [164, 161] on div "BRandomness Ohana Check-in & Body Doubling [DATE] 4:00PM - 5:30PM CDT This sess…" at bounding box center [175, 142] width 128 height 82
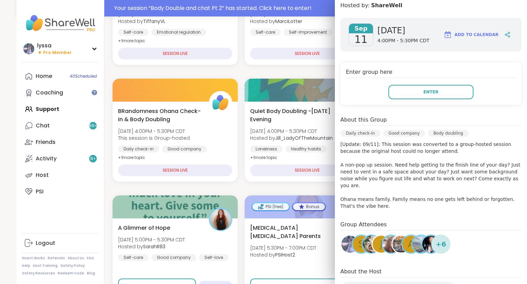
scroll to position [96, 0]
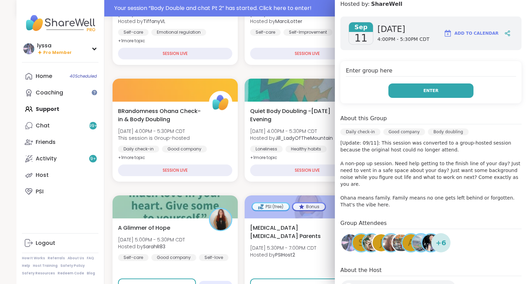
click at [407, 87] on button "Enter" at bounding box center [431, 90] width 85 height 14
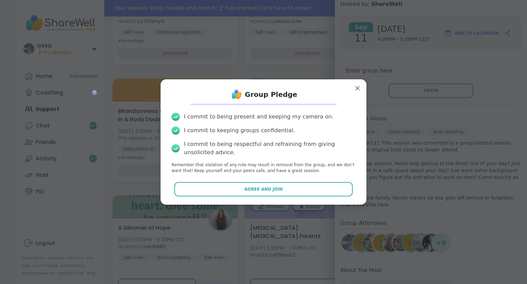
click at [319, 179] on div "I commit to being present and keeping my camera on. I commit to keeping groups …" at bounding box center [263, 143] width 195 height 72
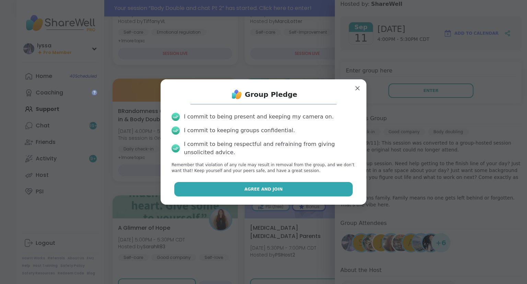
click at [309, 192] on button "Agree and Join" at bounding box center [263, 189] width 179 height 14
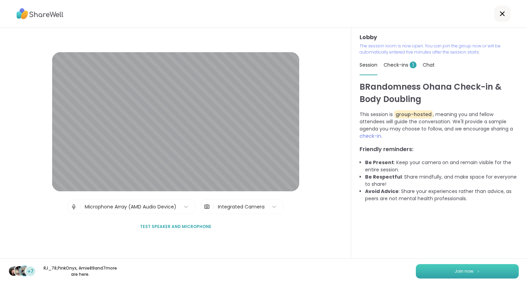
click at [423, 272] on button "Join now" at bounding box center [467, 271] width 103 height 14
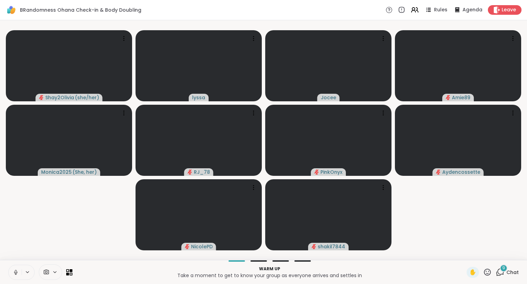
click at [21, 267] on button at bounding box center [15, 272] width 13 height 14
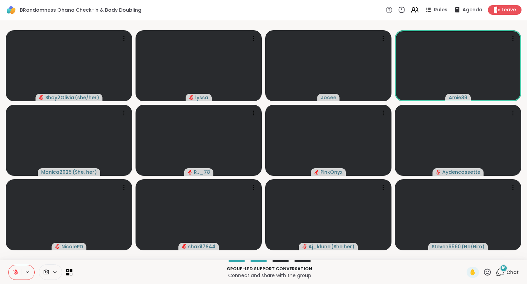
click at [483, 274] on div "✋" at bounding box center [479, 272] width 25 height 11
click at [485, 271] on icon at bounding box center [487, 271] width 7 height 7
click at [465, 252] on span "❤️" at bounding box center [467, 254] width 7 height 8
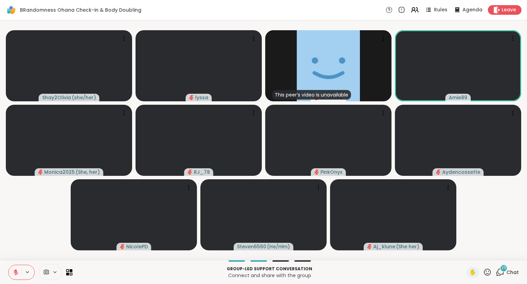
click at [13, 269] on button at bounding box center [15, 272] width 13 height 14
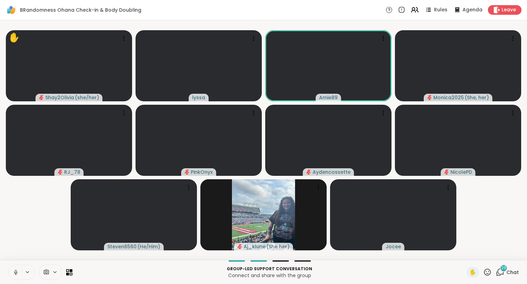
click at [14, 273] on icon at bounding box center [16, 272] width 6 height 6
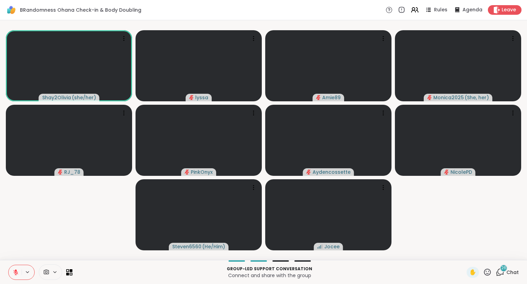
click at [18, 271] on icon at bounding box center [16, 272] width 6 height 6
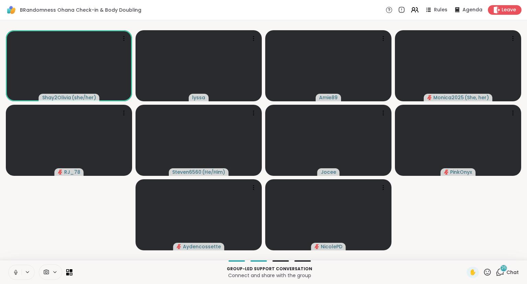
click at [13, 273] on icon at bounding box center [16, 272] width 6 height 6
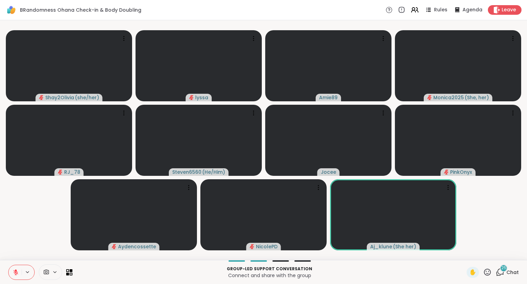
click at [486, 272] on icon at bounding box center [487, 272] width 9 height 9
click at [496, 255] on span "🌟" at bounding box center [497, 254] width 7 height 8
click at [472, 272] on span "✋" at bounding box center [473, 272] width 7 height 8
click at [473, 271] on span "✋" at bounding box center [473, 272] width 7 height 8
click at [487, 271] on icon at bounding box center [487, 272] width 9 height 9
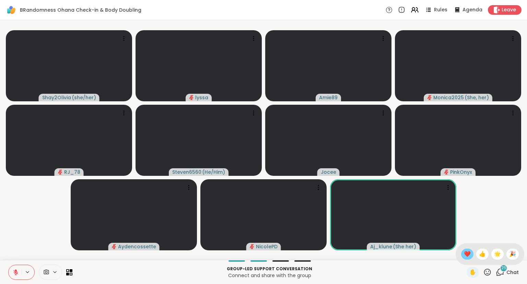
click at [468, 255] on span "❤️" at bounding box center [467, 254] width 7 height 8
click at [483, 274] on div "✋" at bounding box center [479, 272] width 25 height 11
click at [485, 272] on icon at bounding box center [487, 271] width 7 height 7
click at [496, 251] on span "🌟" at bounding box center [497, 254] width 7 height 8
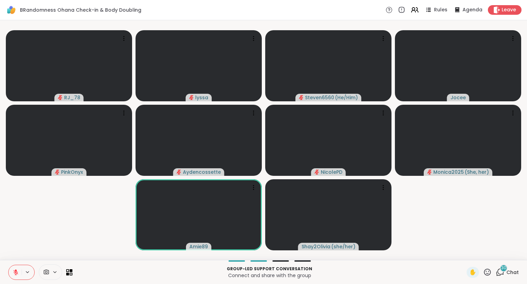
click at [12, 269] on button at bounding box center [15, 272] width 13 height 14
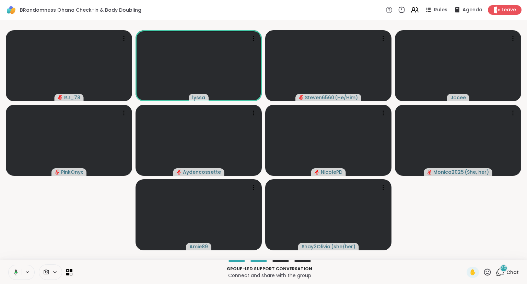
click at [16, 271] on icon at bounding box center [16, 272] width 4 height 6
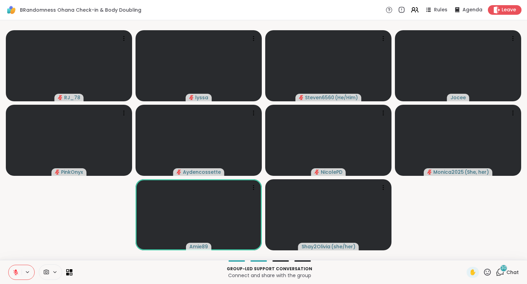
click at [485, 274] on icon at bounding box center [487, 272] width 9 height 9
click at [465, 253] on span "❤️" at bounding box center [467, 254] width 7 height 8
click at [485, 273] on icon at bounding box center [487, 272] width 9 height 9
click at [464, 255] on span "❤️" at bounding box center [467, 254] width 7 height 8
click at [484, 273] on icon at bounding box center [487, 272] width 9 height 9
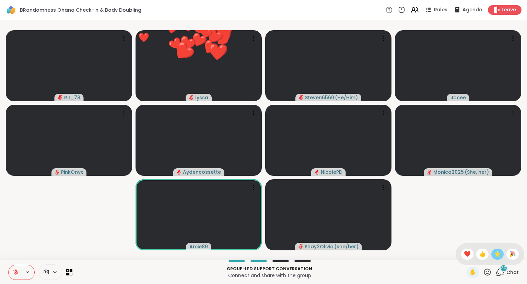
click at [492, 257] on div "🌟" at bounding box center [498, 254] width 12 height 11
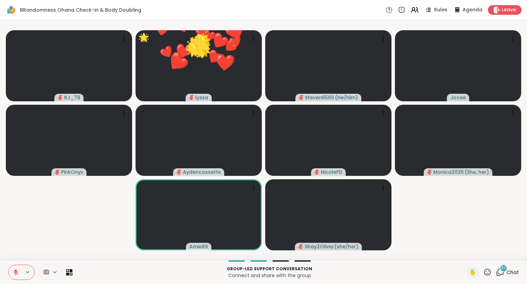
click at [481, 274] on div "✋" at bounding box center [479, 272] width 25 height 11
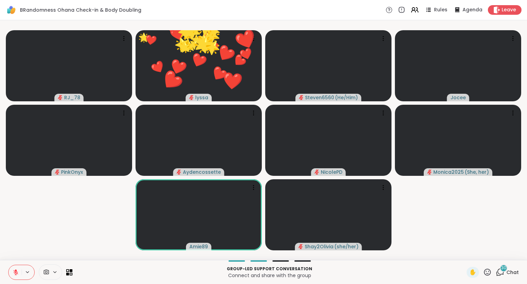
click at [507, 254] on video-player-container "RJ_78 🌟 lyssa ❤️ ❤️ ❤️ ❤️ ❤️ ❤️ ❤️ ❤️ ❤️ ❤️ ❤️ ❤️ ❤️ ❤️ ❤️ ❤️ ❤️ ❤️ ❤️ ❤️ ❤️ ❤️…" at bounding box center [263, 140] width 519 height 234
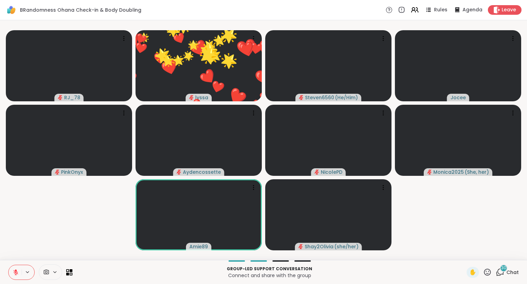
click at [487, 274] on icon at bounding box center [487, 272] width 9 height 9
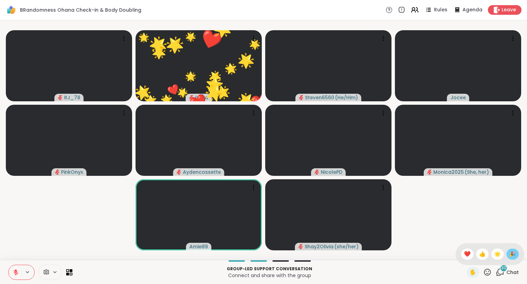
click at [507, 255] on div "🎉" at bounding box center [513, 254] width 12 height 11
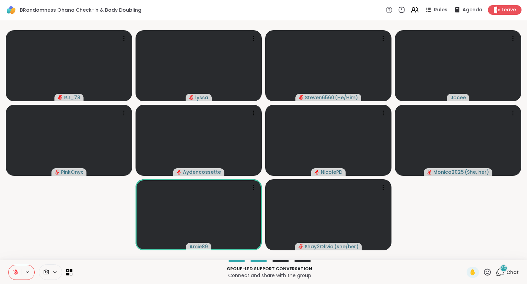
click at [14, 273] on icon at bounding box center [16, 272] width 6 height 6
click at [14, 270] on icon at bounding box center [16, 272] width 6 height 6
click at [16, 276] on button at bounding box center [15, 272] width 13 height 14
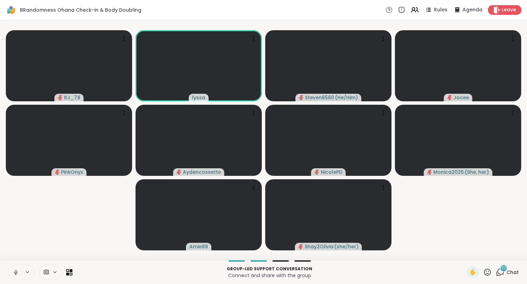
click at [10, 275] on button at bounding box center [15, 272] width 13 height 14
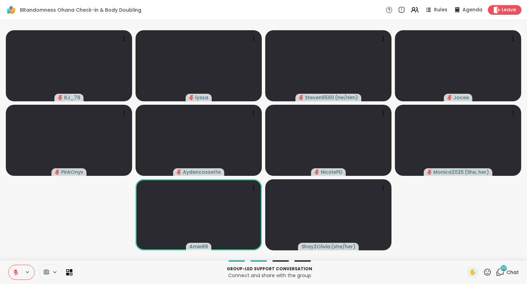
click at [15, 271] on icon at bounding box center [16, 270] width 2 height 3
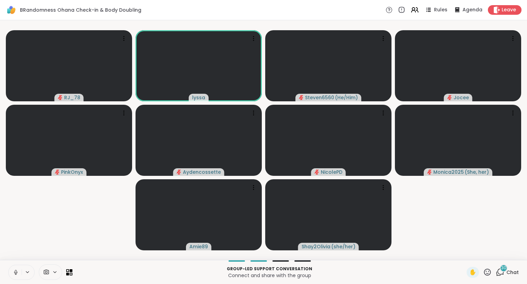
click at [11, 272] on button at bounding box center [15, 272] width 13 height 14
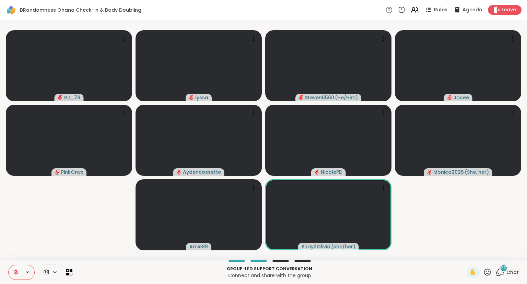
click at [489, 271] on icon at bounding box center [487, 272] width 9 height 9
click at [495, 255] on span "🌟" at bounding box center [497, 254] width 7 height 8
click at [486, 274] on icon at bounding box center [487, 272] width 9 height 9
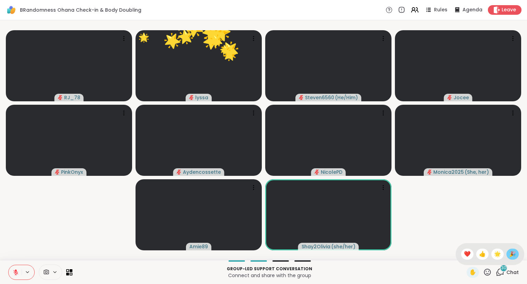
click at [515, 255] on span "🎉" at bounding box center [512, 254] width 7 height 8
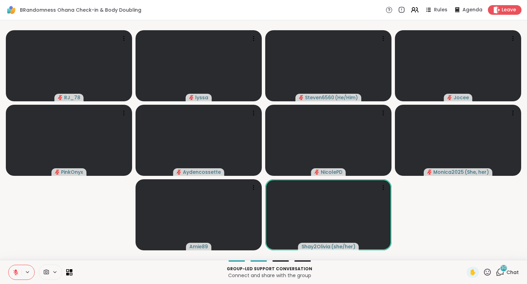
click at [488, 273] on icon at bounding box center [487, 272] width 9 height 9
click at [464, 251] on span "❤️" at bounding box center [467, 254] width 7 height 8
click at [486, 276] on icon at bounding box center [487, 272] width 9 height 9
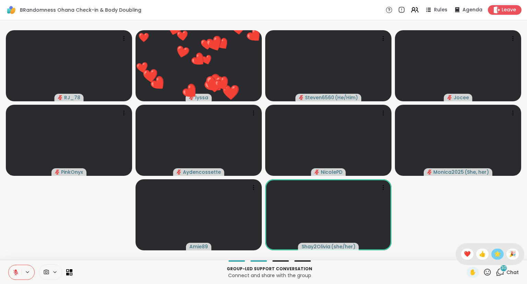
click at [494, 257] on span "🌟" at bounding box center [497, 254] width 7 height 8
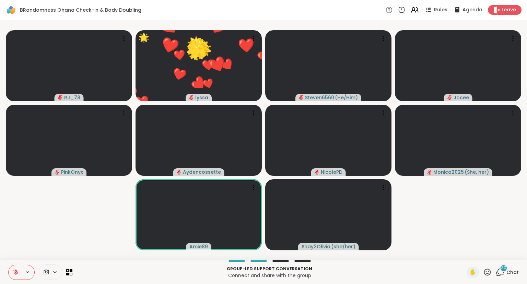
click at [486, 277] on div "✋" at bounding box center [479, 272] width 25 height 11
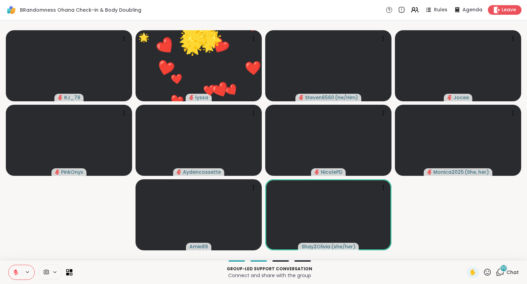
click at [509, 255] on video-player-container "RJ_78 🌟 lyssa ❤️ ❤️ ❤️ ❤️ ❤️ ❤️ ❤️ ❤️ ❤️ ❤️ ❤️ ❤️ ❤️ ❤️ ❤️ ❤️ ❤️ ❤️ ❤️ ❤️ ❤️ ❤️…" at bounding box center [263, 140] width 519 height 234
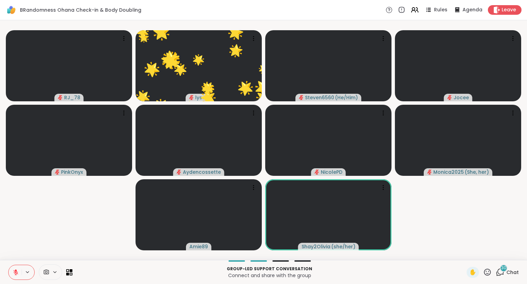
click at [491, 274] on icon at bounding box center [487, 271] width 7 height 7
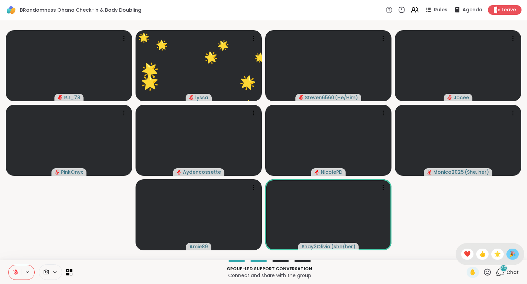
click at [510, 256] on span "🎉" at bounding box center [512, 254] width 7 height 8
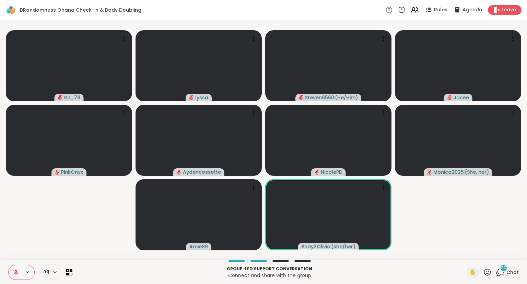
click at [488, 271] on icon at bounding box center [487, 272] width 9 height 9
click at [471, 258] on div "✋ ❤️ 👍 🌟 🎉" at bounding box center [490, 254] width 69 height 22
click at [490, 270] on icon at bounding box center [487, 272] width 9 height 9
click at [464, 254] on span "❤️" at bounding box center [467, 254] width 7 height 8
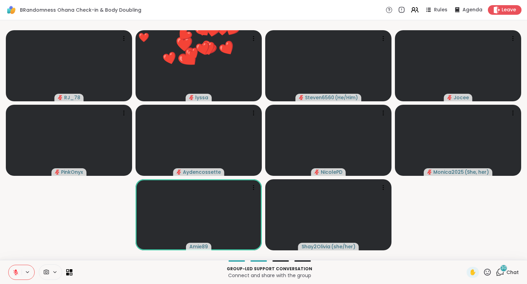
click at [484, 271] on icon at bounding box center [487, 272] width 9 height 9
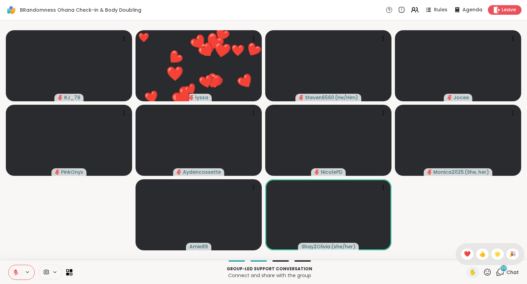
click at [490, 257] on div "✋ ❤️ 👍 🌟 🎉" at bounding box center [490, 254] width 69 height 22
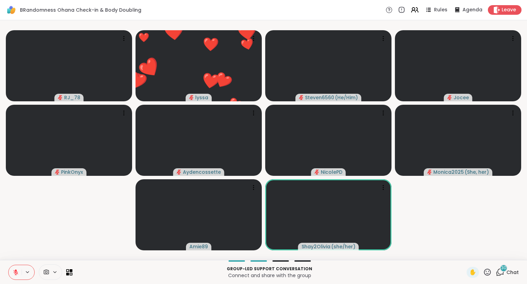
click at [487, 271] on icon at bounding box center [487, 271] width 7 height 7
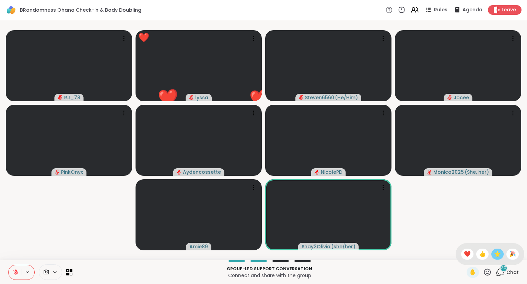
click at [499, 256] on span "🌟" at bounding box center [497, 254] width 7 height 8
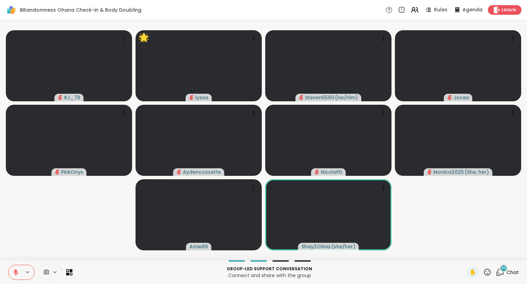
click at [10, 276] on button at bounding box center [15, 272] width 13 height 14
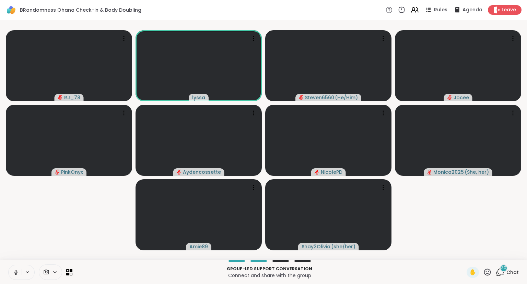
click at [15, 274] on icon at bounding box center [16, 272] width 6 height 6
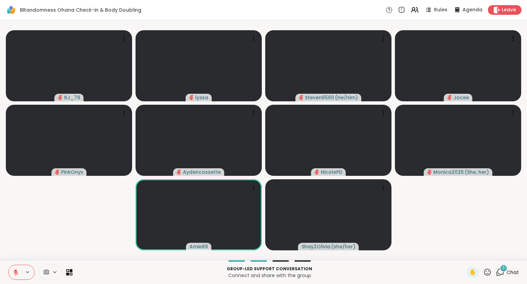
click at [487, 272] on icon at bounding box center [487, 272] width 9 height 9
click at [465, 252] on span "❤️" at bounding box center [467, 254] width 7 height 8
click at [485, 270] on icon at bounding box center [487, 272] width 9 height 9
click at [464, 255] on span "❤️" at bounding box center [467, 254] width 7 height 8
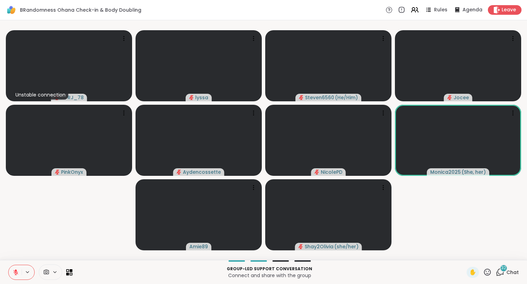
click at [486, 271] on icon at bounding box center [487, 272] width 9 height 9
click at [466, 253] on span "❤️" at bounding box center [467, 254] width 7 height 8
click at [19, 271] on icon at bounding box center [16, 272] width 6 height 6
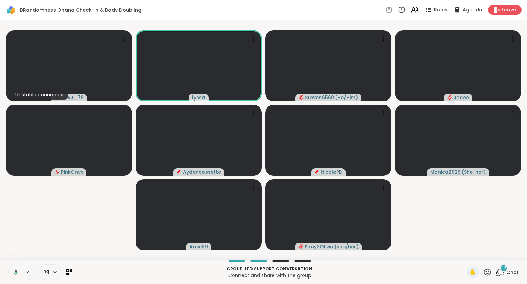
click at [17, 271] on icon at bounding box center [15, 272] width 6 height 6
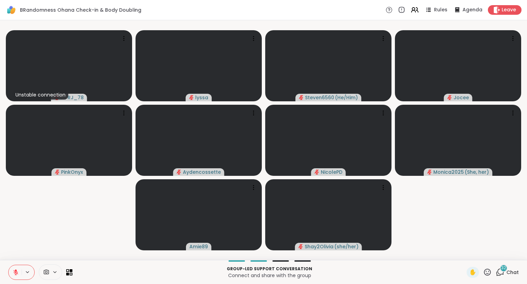
click at [17, 271] on icon at bounding box center [16, 272] width 6 height 6
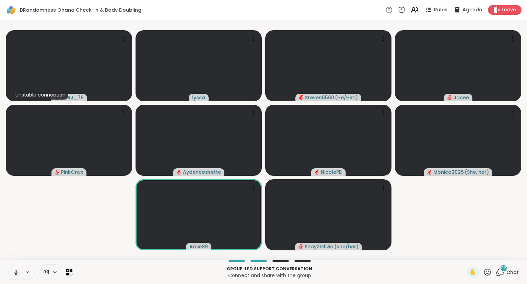
click at [15, 271] on icon at bounding box center [16, 272] width 6 height 6
click at [14, 273] on icon at bounding box center [16, 272] width 6 height 6
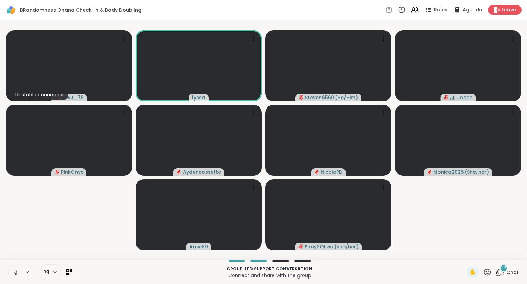
click at [96, 242] on video-player-container "Unstable connection RJ_78 lyssa Steven6560 ( He/Him ) Jocee PinkOnyx Aydencosse…" at bounding box center [263, 140] width 519 height 234
click at [19, 268] on button at bounding box center [15, 272] width 13 height 14
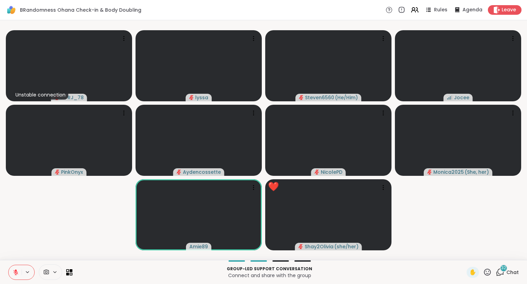
click at [484, 270] on div "✋" at bounding box center [479, 272] width 25 height 11
click at [488, 271] on icon at bounding box center [487, 272] width 9 height 9
click at [468, 256] on span "❤️" at bounding box center [467, 254] width 7 height 8
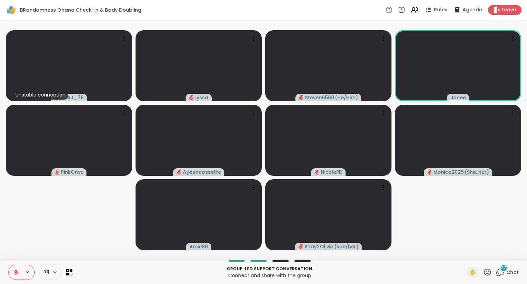
click at [489, 272] on icon at bounding box center [487, 271] width 7 height 7
click at [464, 253] on span "❤️" at bounding box center [467, 254] width 7 height 8
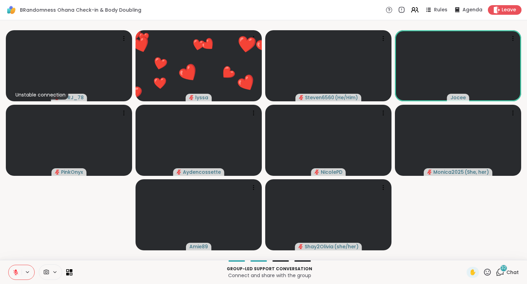
click at [15, 266] on button at bounding box center [15, 272] width 13 height 14
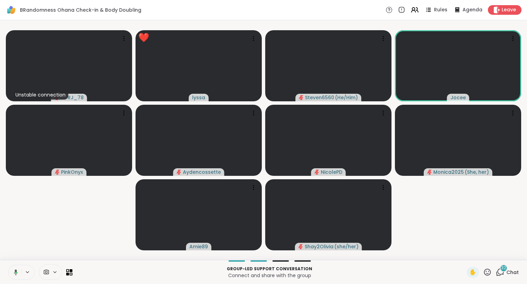
click at [14, 274] on icon at bounding box center [15, 272] width 6 height 6
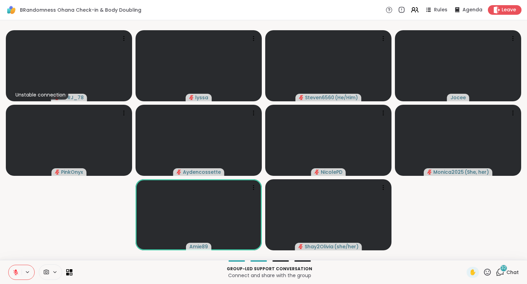
click at [15, 268] on button at bounding box center [15, 272] width 13 height 14
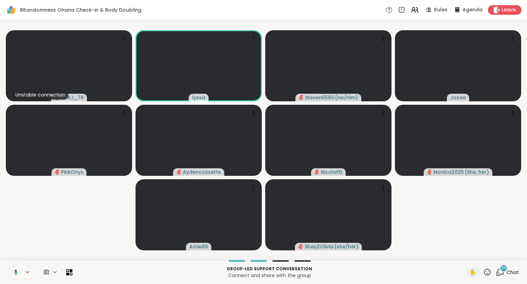
click at [488, 271] on icon at bounding box center [487, 272] width 9 height 9
click at [466, 254] on span "❤️" at bounding box center [467, 254] width 7 height 8
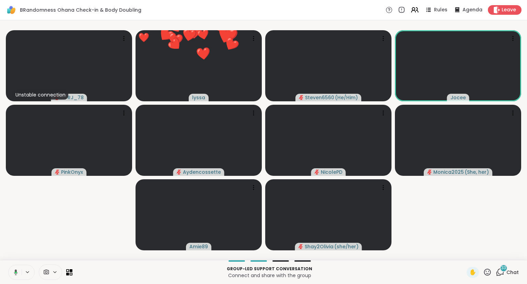
click at [16, 272] on icon at bounding box center [16, 273] width 2 height 2
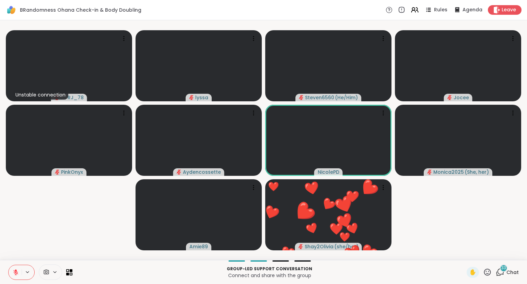
click at [487, 271] on icon at bounding box center [487, 272] width 9 height 9
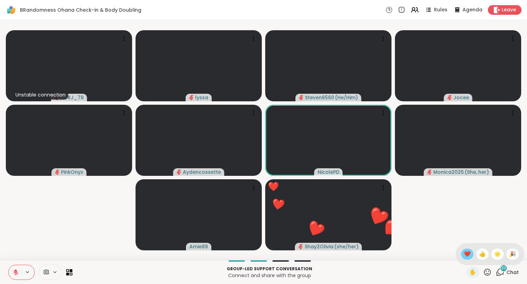
click at [466, 255] on span "❤️" at bounding box center [467, 254] width 7 height 8
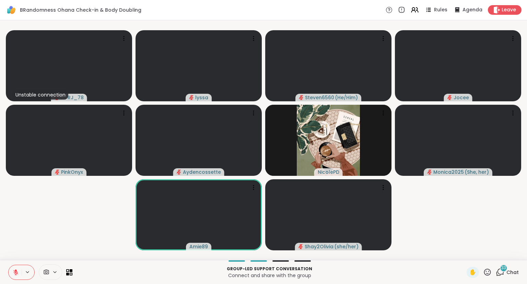
click at [18, 271] on icon at bounding box center [16, 272] width 6 height 6
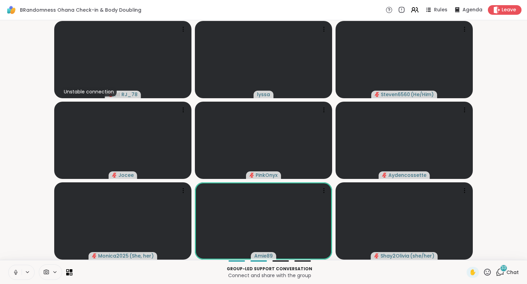
click at [18, 273] on icon at bounding box center [16, 272] width 6 height 6
click at [18, 273] on icon at bounding box center [15, 272] width 5 height 5
click at [490, 271] on icon at bounding box center [487, 272] width 9 height 9
click at [466, 254] on span "❤️" at bounding box center [467, 254] width 7 height 8
click at [494, 274] on div "✋ 33 Chat" at bounding box center [493, 272] width 52 height 11
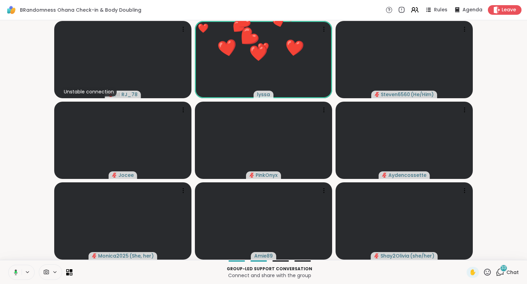
click at [490, 272] on icon at bounding box center [487, 272] width 9 height 9
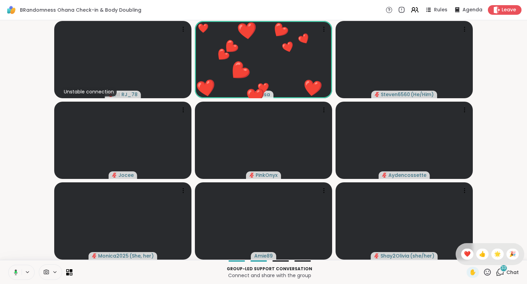
click at [493, 260] on div "✋ ❤️ 👍 🌟 🎉" at bounding box center [490, 254] width 69 height 22
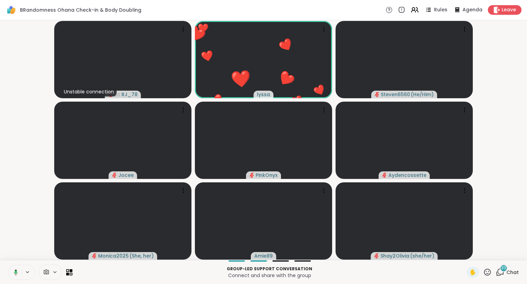
click at [488, 274] on icon at bounding box center [487, 272] width 9 height 9
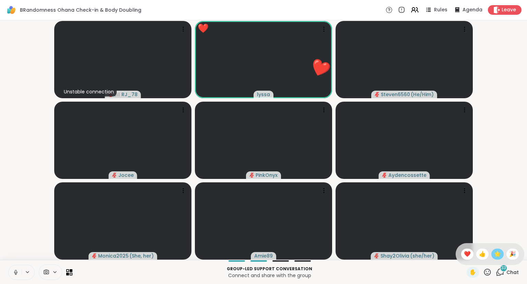
click at [499, 256] on span "🌟" at bounding box center [497, 254] width 7 height 8
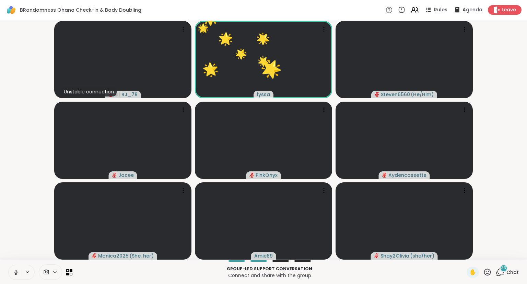
click at [16, 275] on icon at bounding box center [16, 272] width 6 height 6
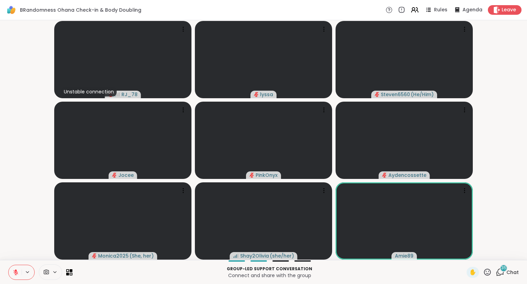
click at [16, 271] on icon at bounding box center [16, 270] width 2 height 3
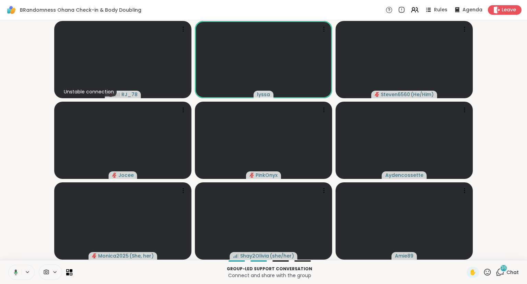
click at [18, 271] on button at bounding box center [15, 272] width 14 height 14
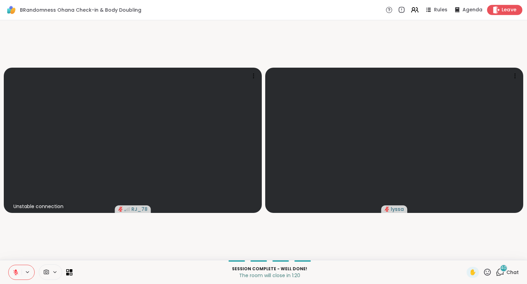
click at [505, 10] on span "Leave" at bounding box center [509, 10] width 15 height 7
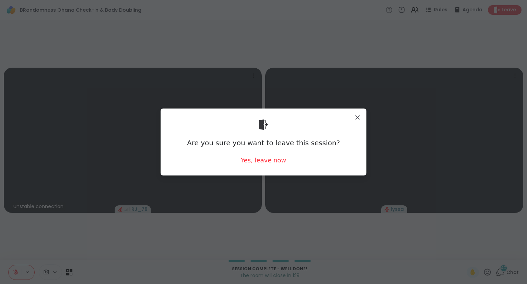
click at [254, 161] on div "Yes, leave now" at bounding box center [263, 160] width 45 height 9
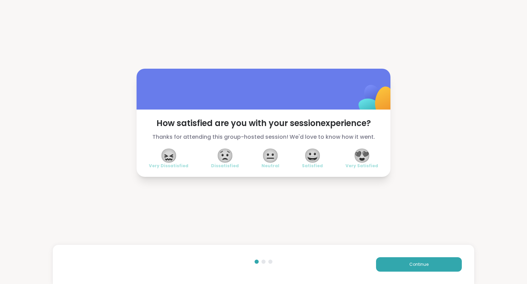
click at [378, 152] on div "How satisfied are you with your session experience? Thanks for attending this g…" at bounding box center [264, 143] width 254 height 67
click at [365, 159] on span "😍" at bounding box center [362, 155] width 17 height 12
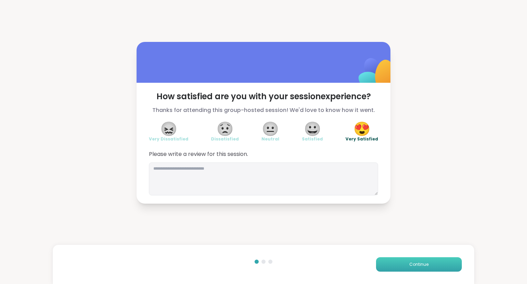
click at [402, 261] on button "Continue" at bounding box center [419, 264] width 86 height 14
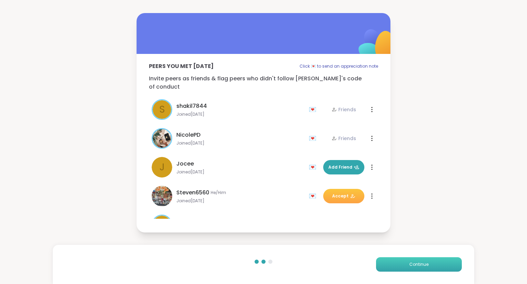
click at [402, 261] on button "Continue" at bounding box center [419, 264] width 86 height 14
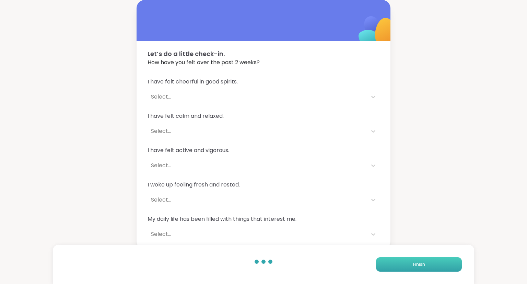
click at [402, 261] on button "Finish" at bounding box center [419, 264] width 86 height 14
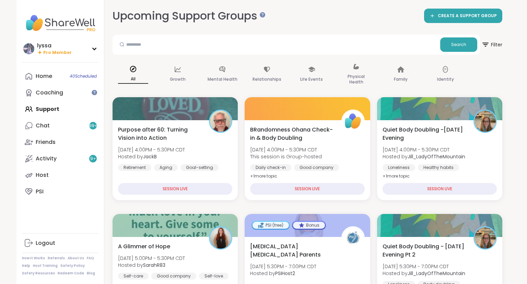
click at [50, 111] on div "Home 40 Scheduled Coaching Support Chat 99 + Friends Activity 9 + Host PSI" at bounding box center [60, 134] width 77 height 132
click at [47, 82] on link "Home 40 Scheduled" at bounding box center [60, 76] width 77 height 16
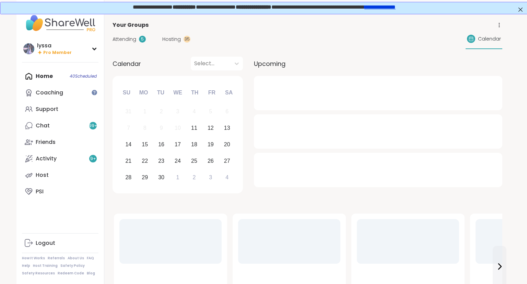
click at [128, 38] on span "Attending" at bounding box center [125, 39] width 24 height 7
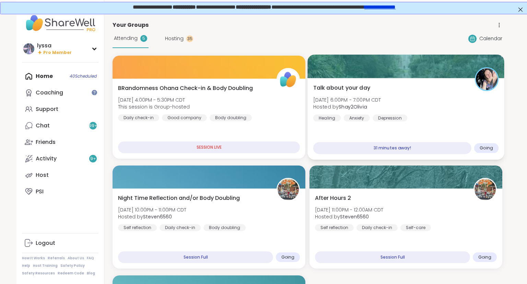
click at [440, 102] on div "Talk about your day Thu, Sep 11 | 6:00PM - 7:00PM CDT Hosted by Shay2Olivia Hea…" at bounding box center [406, 103] width 186 height 38
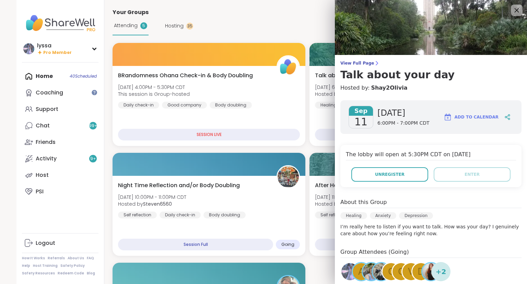
click at [520, 11] on icon at bounding box center [517, 10] width 9 height 9
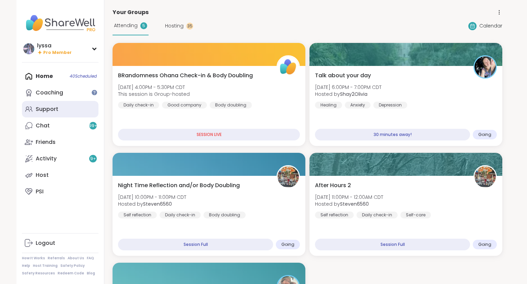
click at [54, 110] on div "Support" at bounding box center [47, 109] width 23 height 8
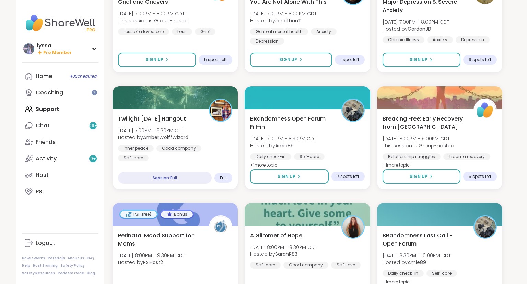
scroll to position [491, 0]
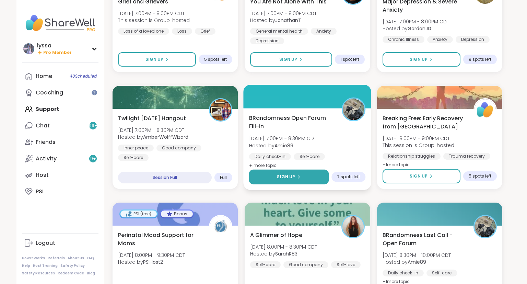
click at [275, 173] on button "Sign Up" at bounding box center [289, 177] width 80 height 15
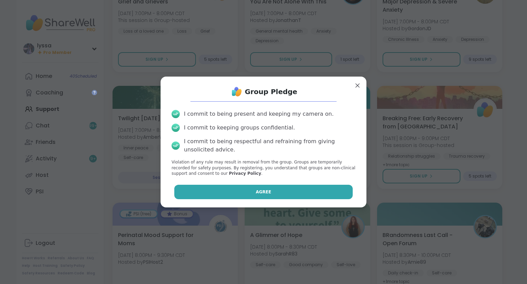
click at [258, 190] on span "Agree" at bounding box center [263, 192] width 15 height 6
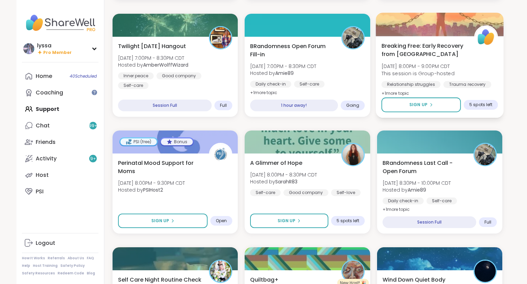
scroll to position [563, 0]
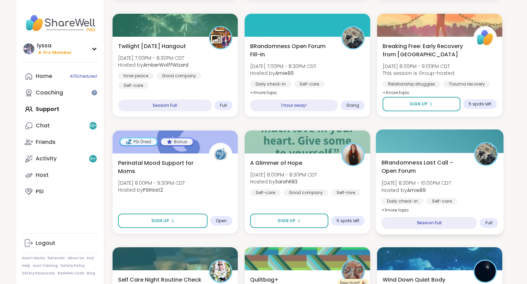
click at [417, 150] on div at bounding box center [440, 140] width 128 height 23
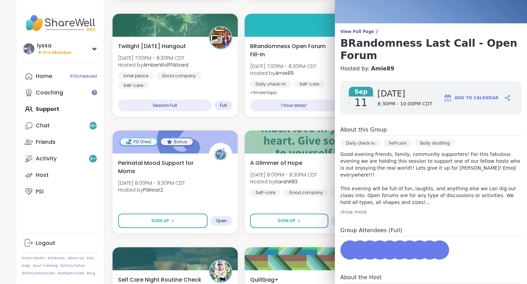
scroll to position [32, 0]
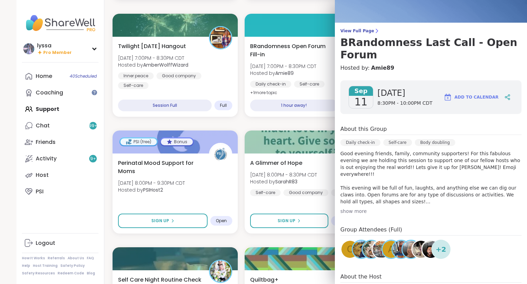
click at [240, 89] on div "Purpose after 60: Turning Vision into Action Thu, Sep 11 | 4:00PM - 5:30PM CDT …" at bounding box center [308, 240] width 390 height 1387
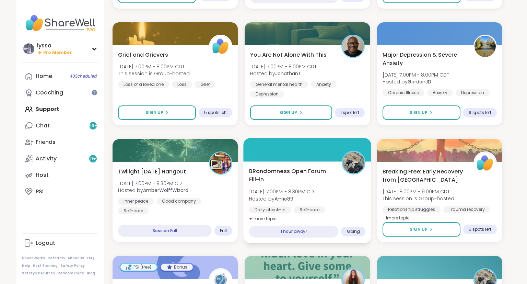
scroll to position [438, 0]
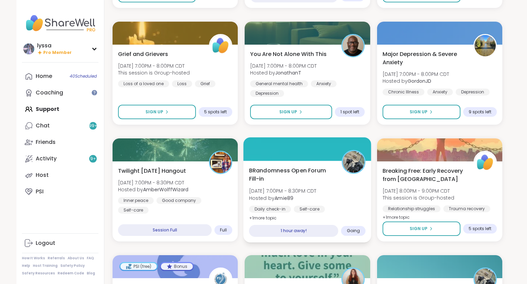
click at [318, 170] on span "BRandomness Open Forum Fill-in" at bounding box center [291, 174] width 85 height 17
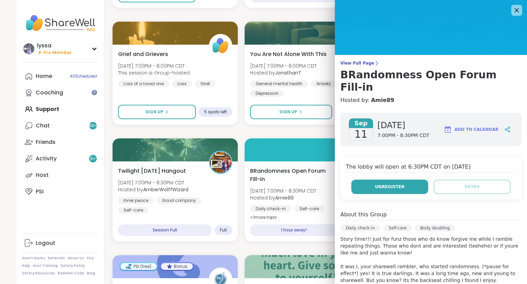
click at [362, 180] on button "Unregister" at bounding box center [390, 187] width 77 height 14
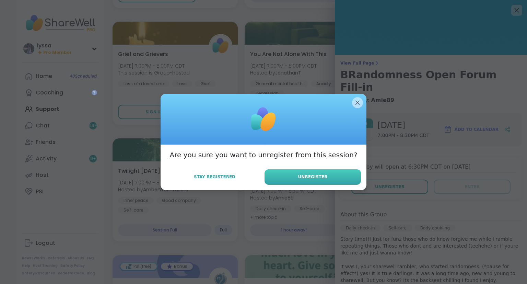
click at [302, 180] on span "Unregister" at bounding box center [313, 177] width 30 height 6
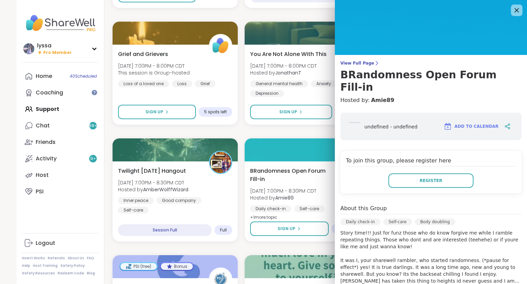
click at [517, 14] on icon at bounding box center [517, 10] width 9 height 9
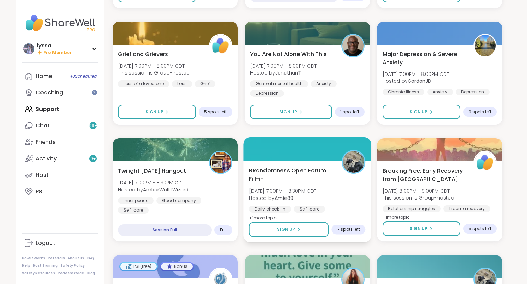
click at [349, 178] on div "BRandomness Open Forum Fill-in Thu, Sep 11 | 7:00PM - 8:30PM CDT Hosted by Amie…" at bounding box center [307, 194] width 117 height 56
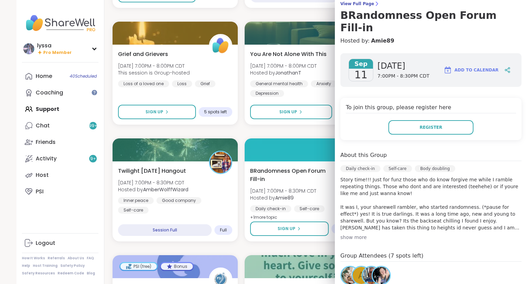
scroll to position [0, 0]
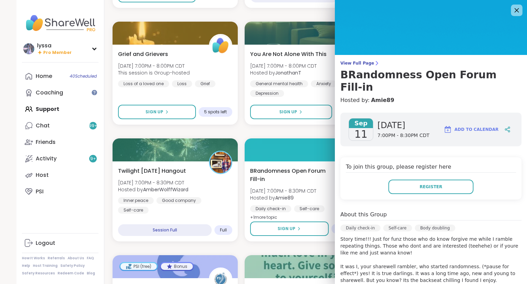
click at [515, 11] on icon at bounding box center [517, 10] width 9 height 9
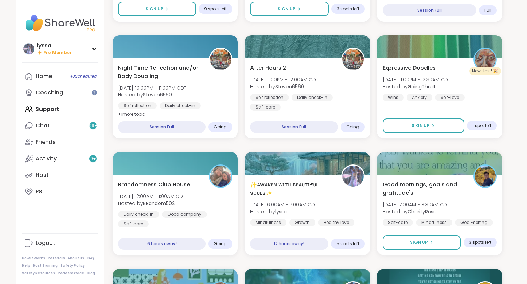
scroll to position [892, 0]
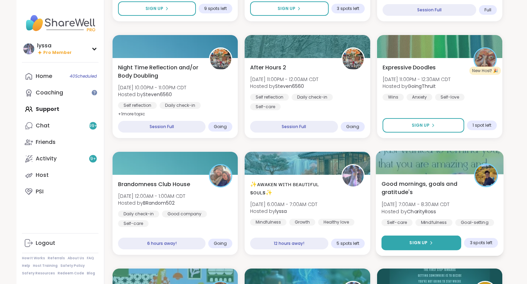
click at [441, 249] on button "Sign Up" at bounding box center [421, 242] width 80 height 15
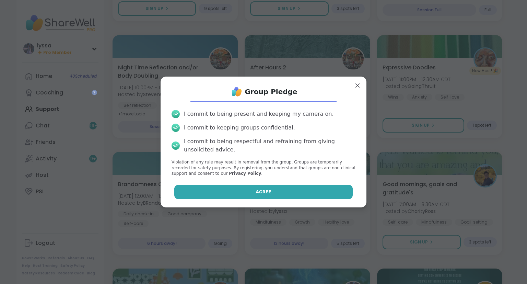
click at [312, 192] on button "Agree" at bounding box center [263, 192] width 179 height 14
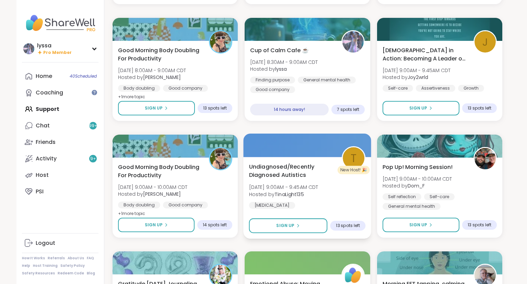
scroll to position [1167, 0]
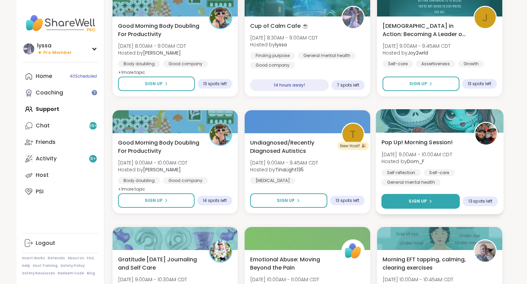
click at [393, 204] on button "Sign Up" at bounding box center [420, 201] width 79 height 15
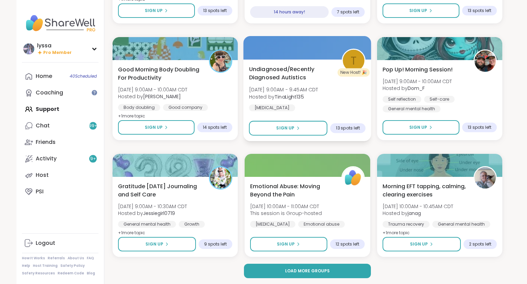
scroll to position [1240, 0]
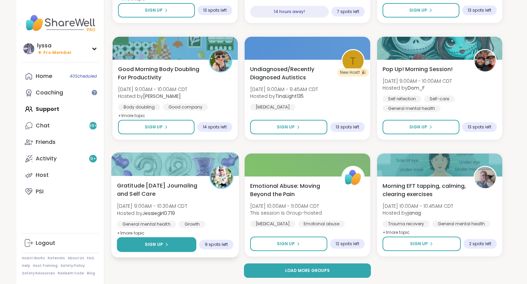
click at [171, 244] on button "Sign Up" at bounding box center [157, 244] width 80 height 15
click at [217, 183] on img at bounding box center [222, 177] width 22 height 22
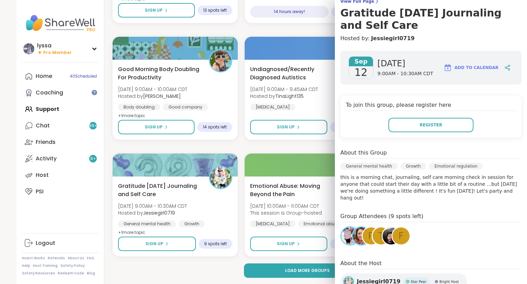
scroll to position [0, 0]
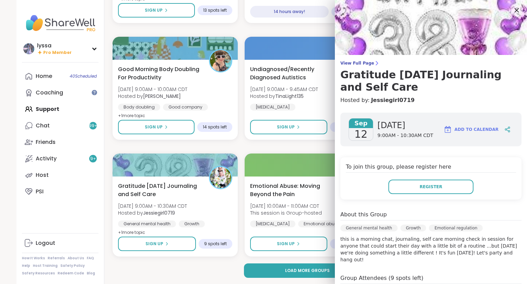
click at [514, 10] on icon at bounding box center [517, 10] width 9 height 9
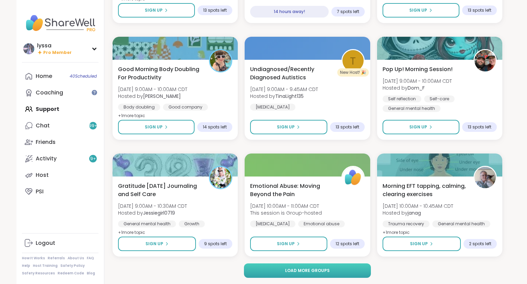
click at [360, 273] on button "Load more groups" at bounding box center [307, 270] width 127 height 14
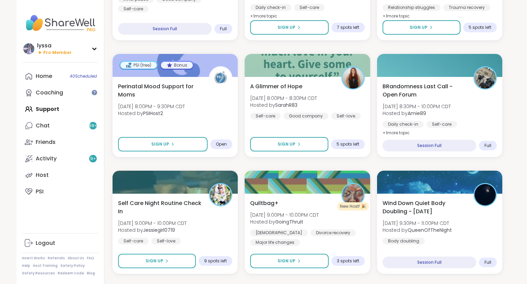
scroll to position [637, 0]
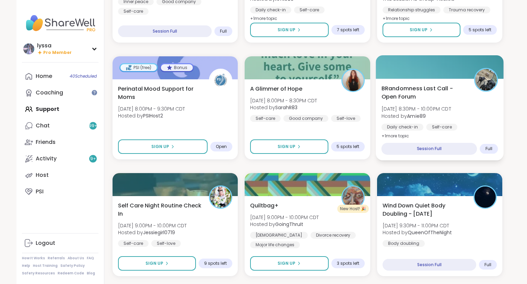
click at [457, 119] on div "BRandomness Last Call - Open Forum Thu, Sep 11 | 8:30PM - 10:00PM CDT Hosted by…" at bounding box center [439, 112] width 117 height 56
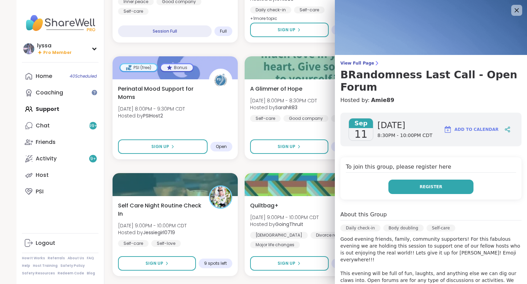
click at [430, 184] on span "Register" at bounding box center [431, 187] width 23 height 6
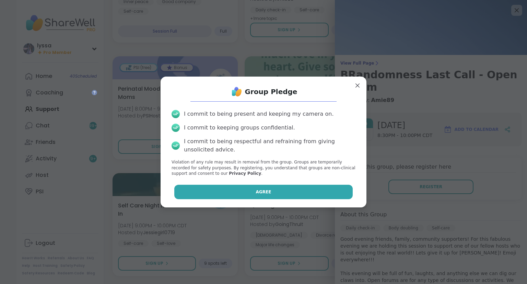
click at [340, 191] on button "Agree" at bounding box center [263, 192] width 179 height 14
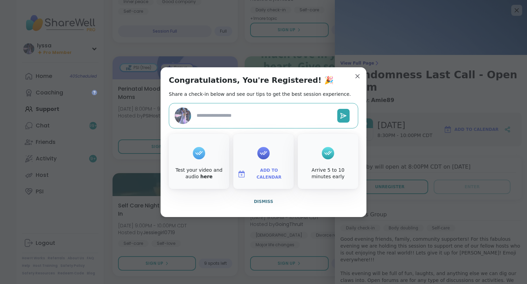
type textarea "*"
